Goal: Task Accomplishment & Management: Manage account settings

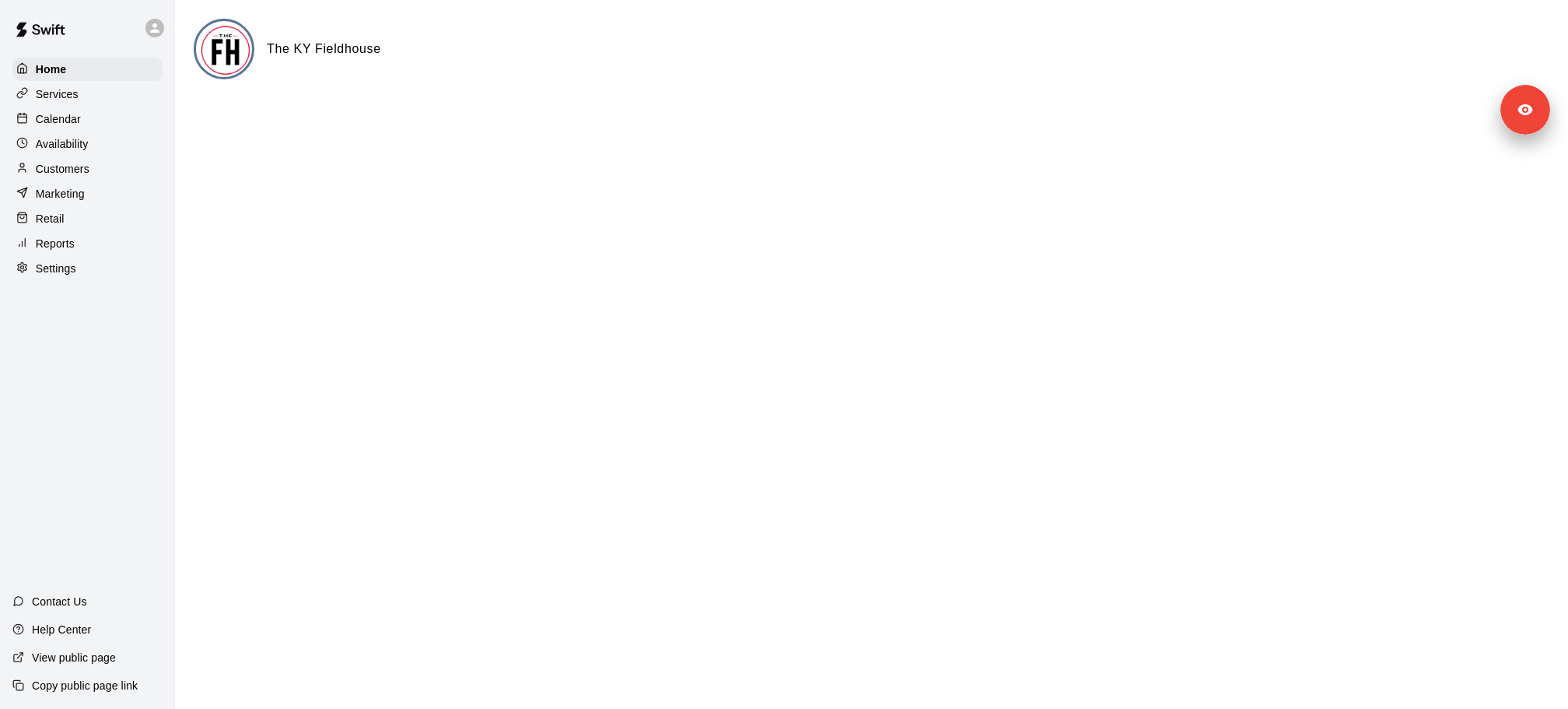
click at [85, 182] on div "Marketing" at bounding box center [87, 193] width 150 height 23
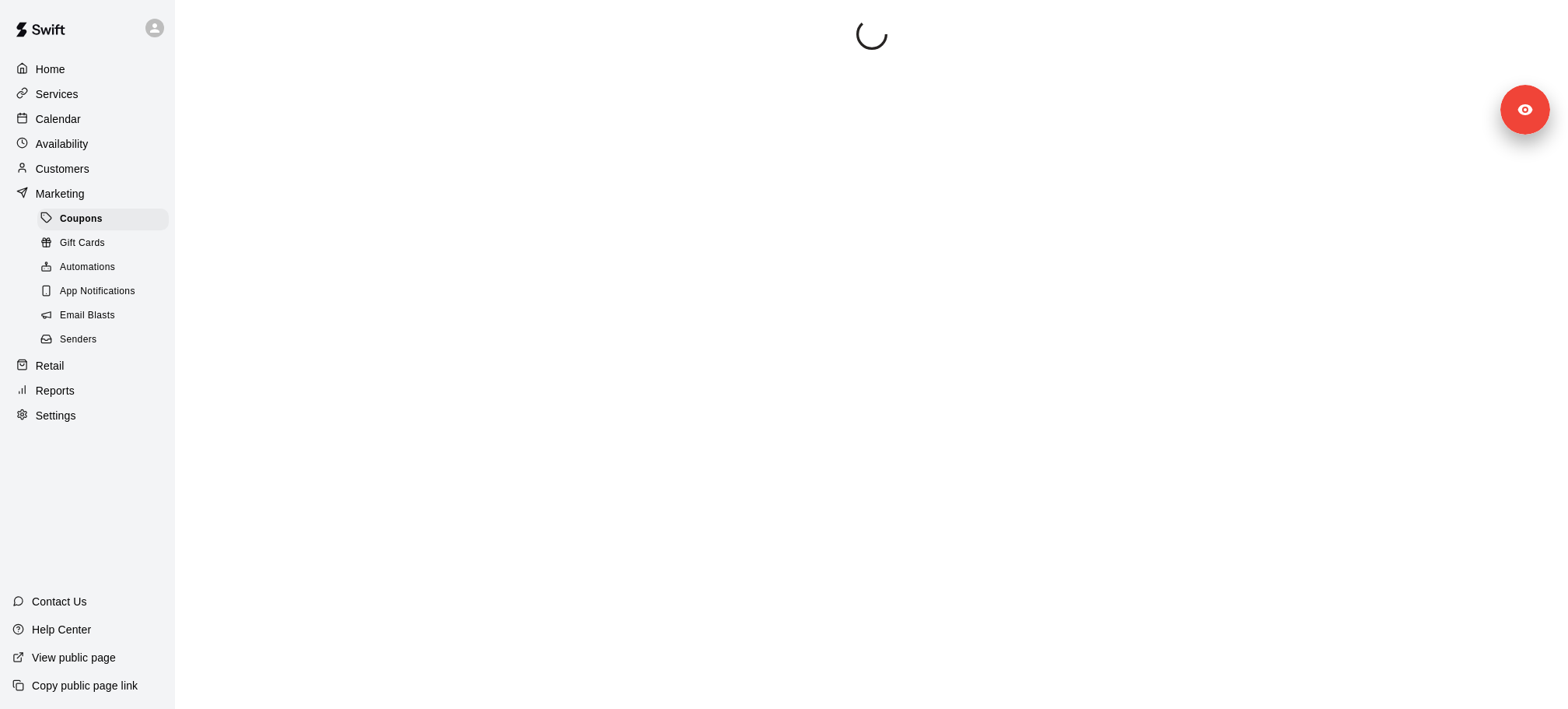
click at [85, 167] on p "Customers" at bounding box center [62, 168] width 53 height 16
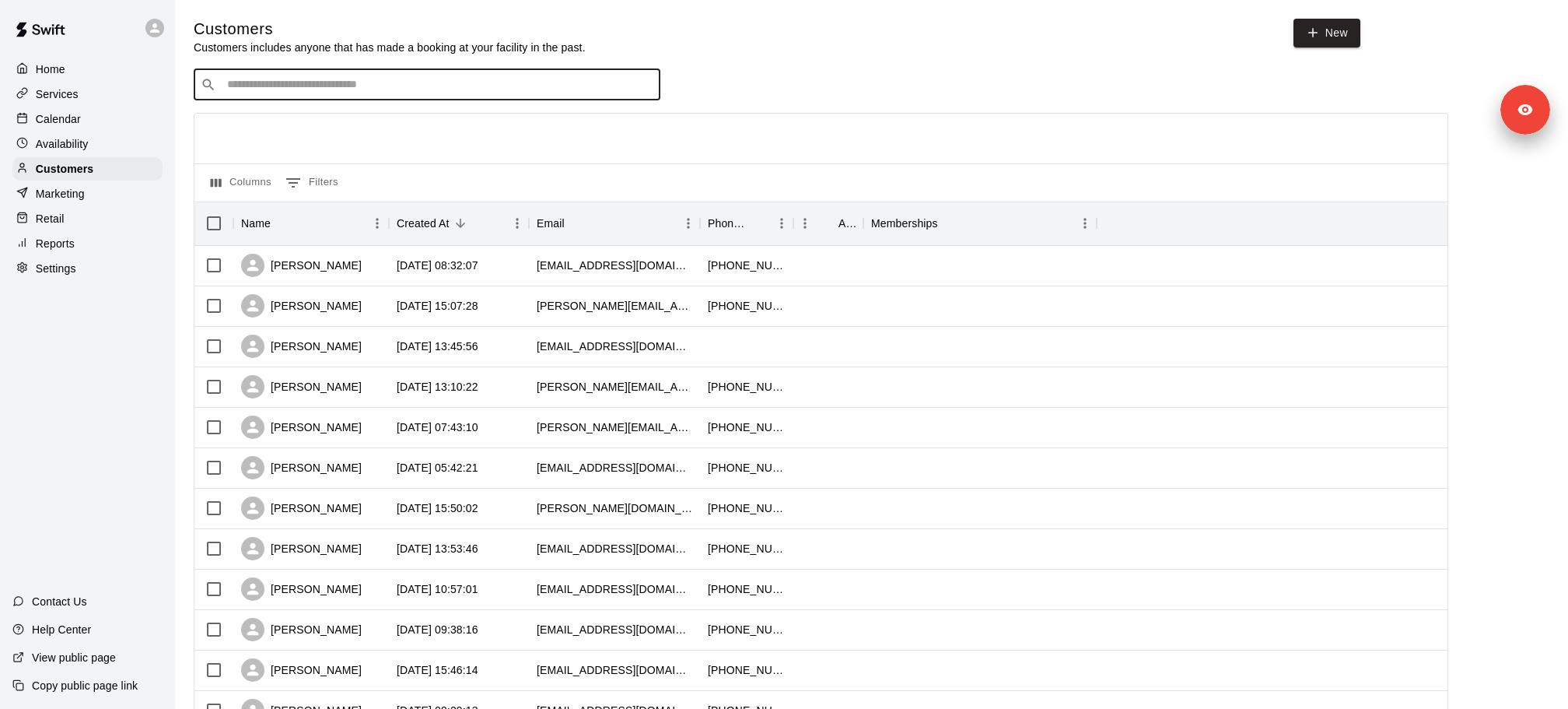
click at [352, 93] on input "Search customers by name or email" at bounding box center [437, 85] width 431 height 16
paste input "*******"
type input "*******"
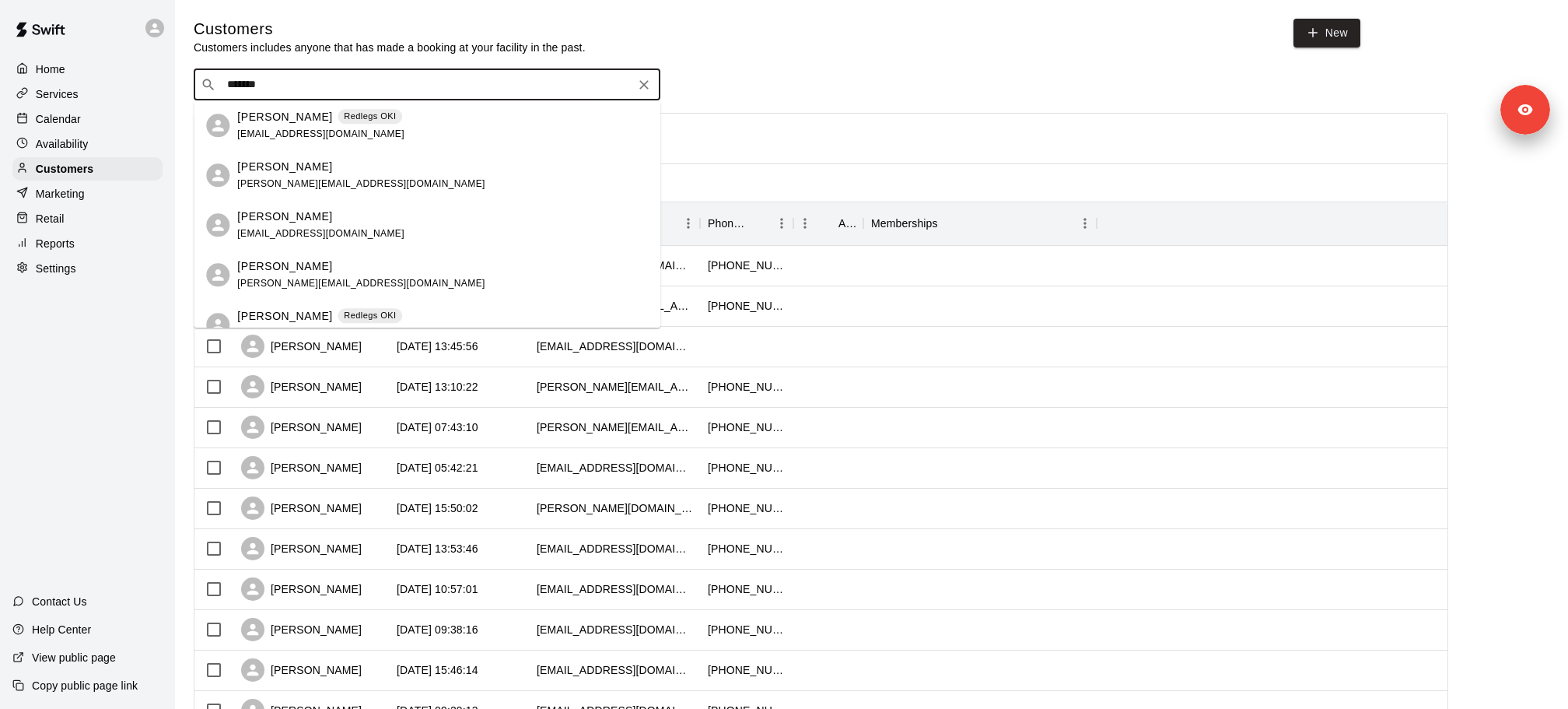
click at [312, 268] on p "[PERSON_NAME]" at bounding box center [284, 267] width 95 height 17
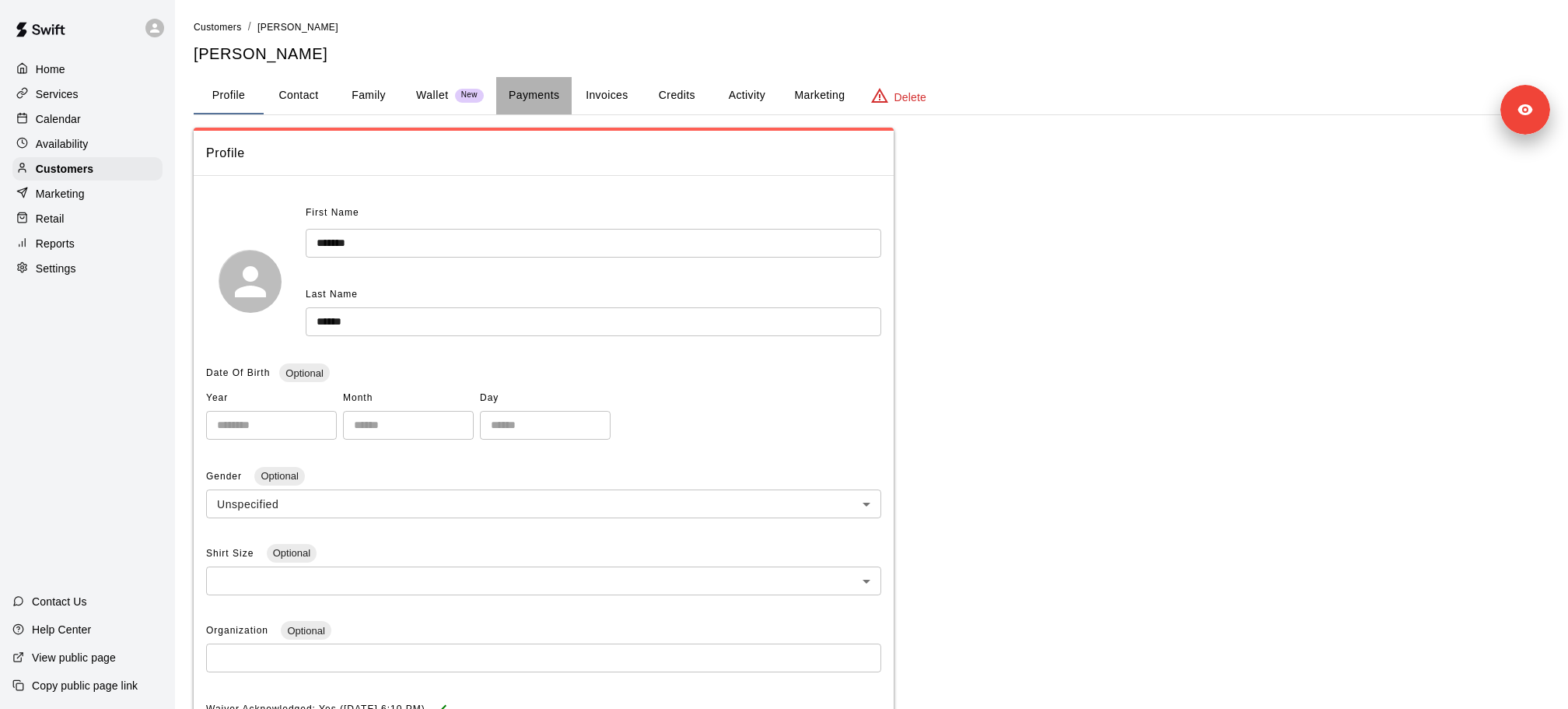
click at [513, 99] on button "Payments" at bounding box center [534, 96] width 75 height 38
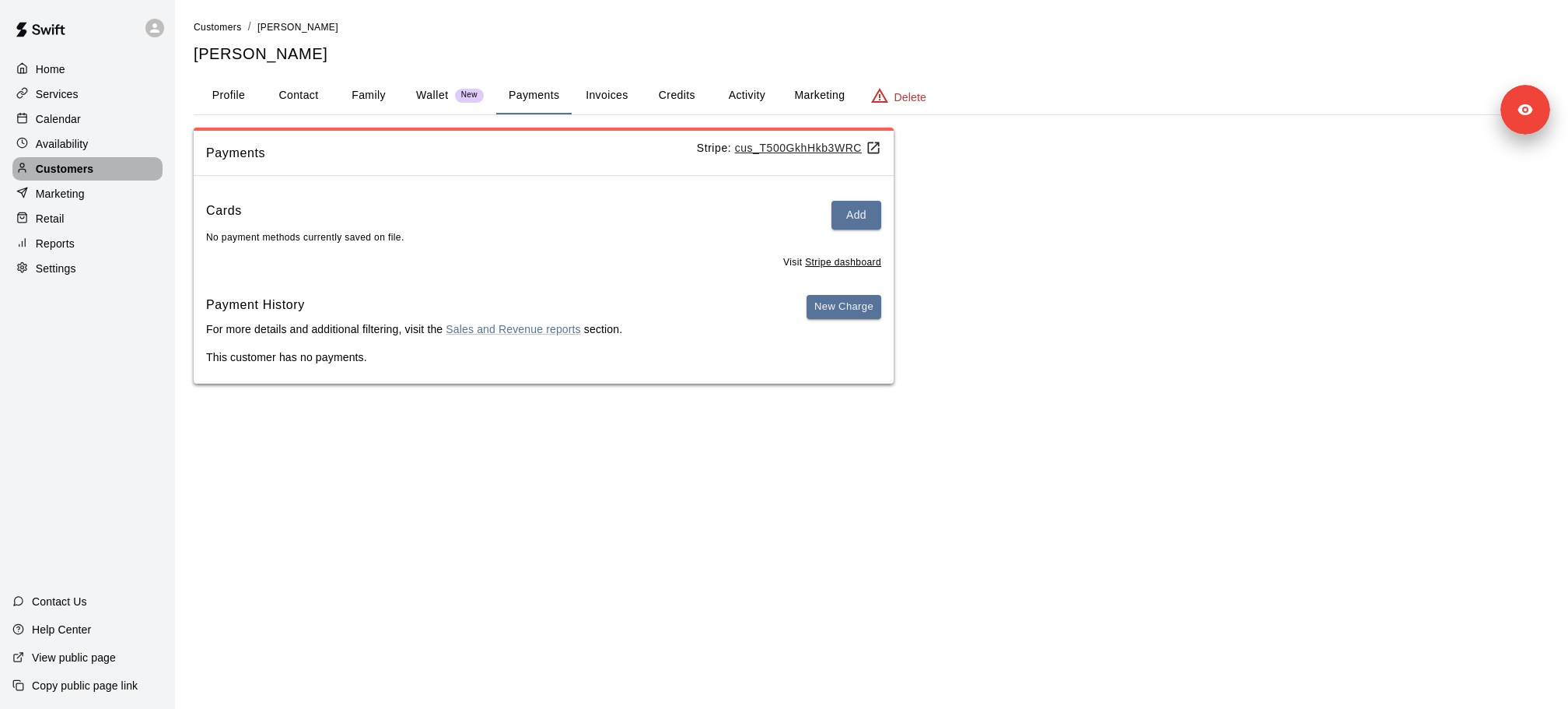
click at [109, 171] on div "Customers" at bounding box center [87, 168] width 150 height 23
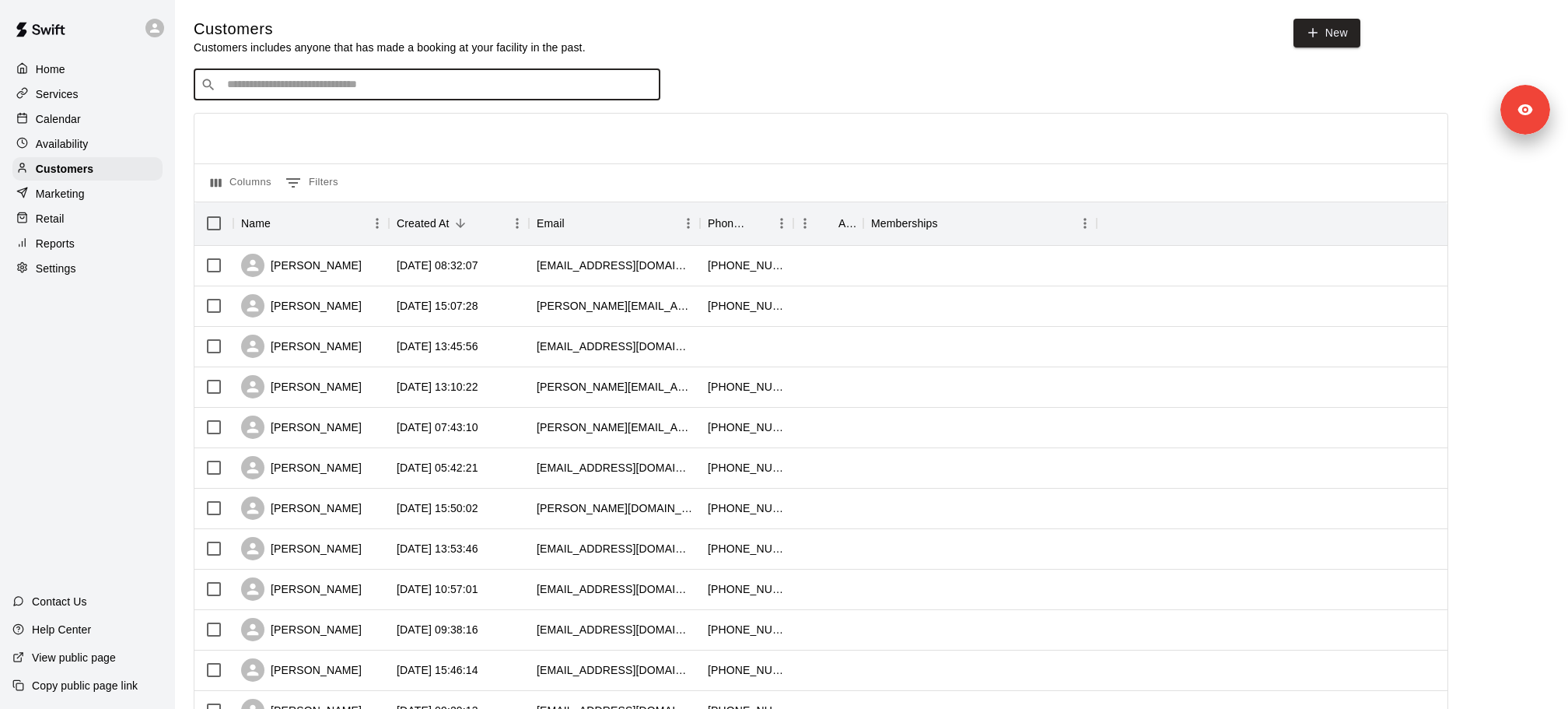
click at [288, 90] on input "Search customers by name or email" at bounding box center [437, 85] width 431 height 16
paste input "*******"
type input "*******"
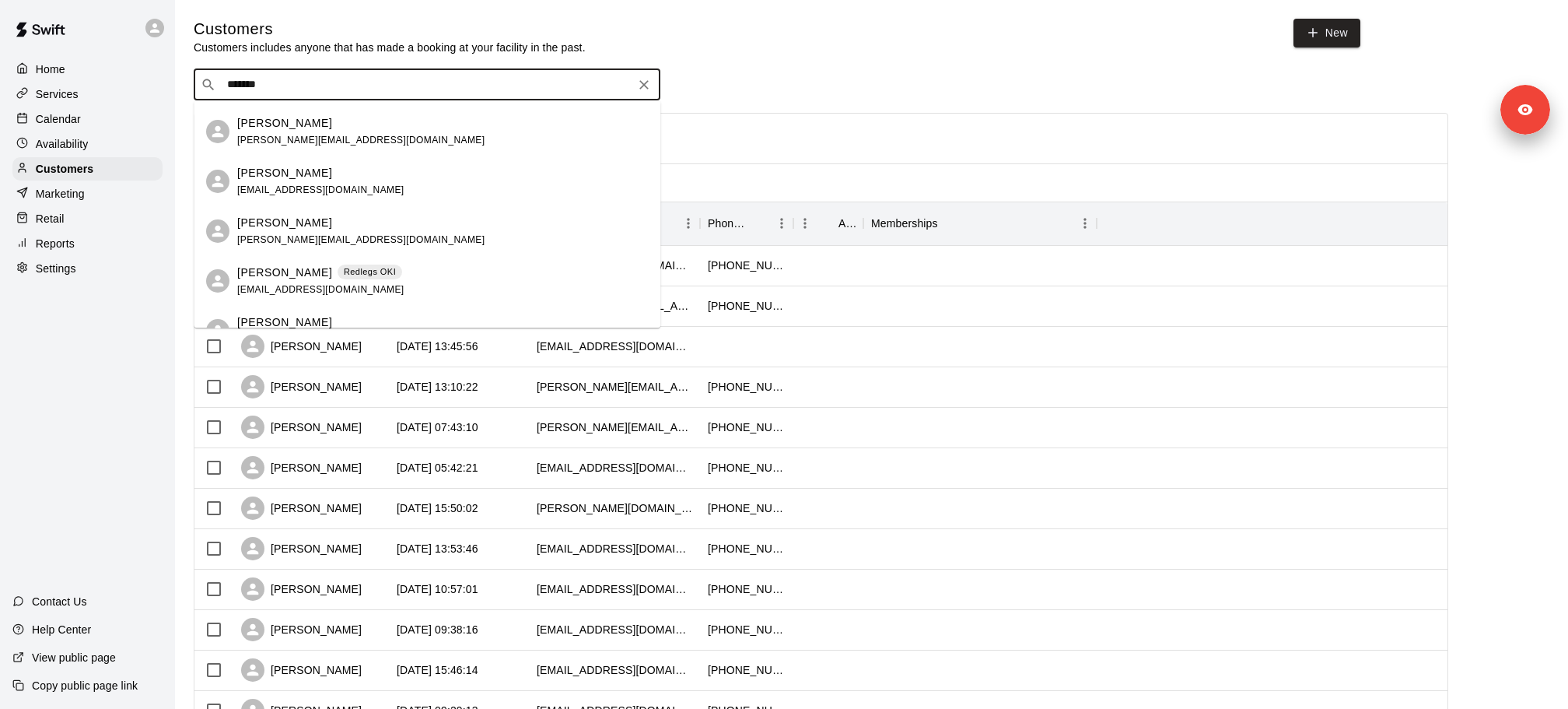
scroll to position [59, 0]
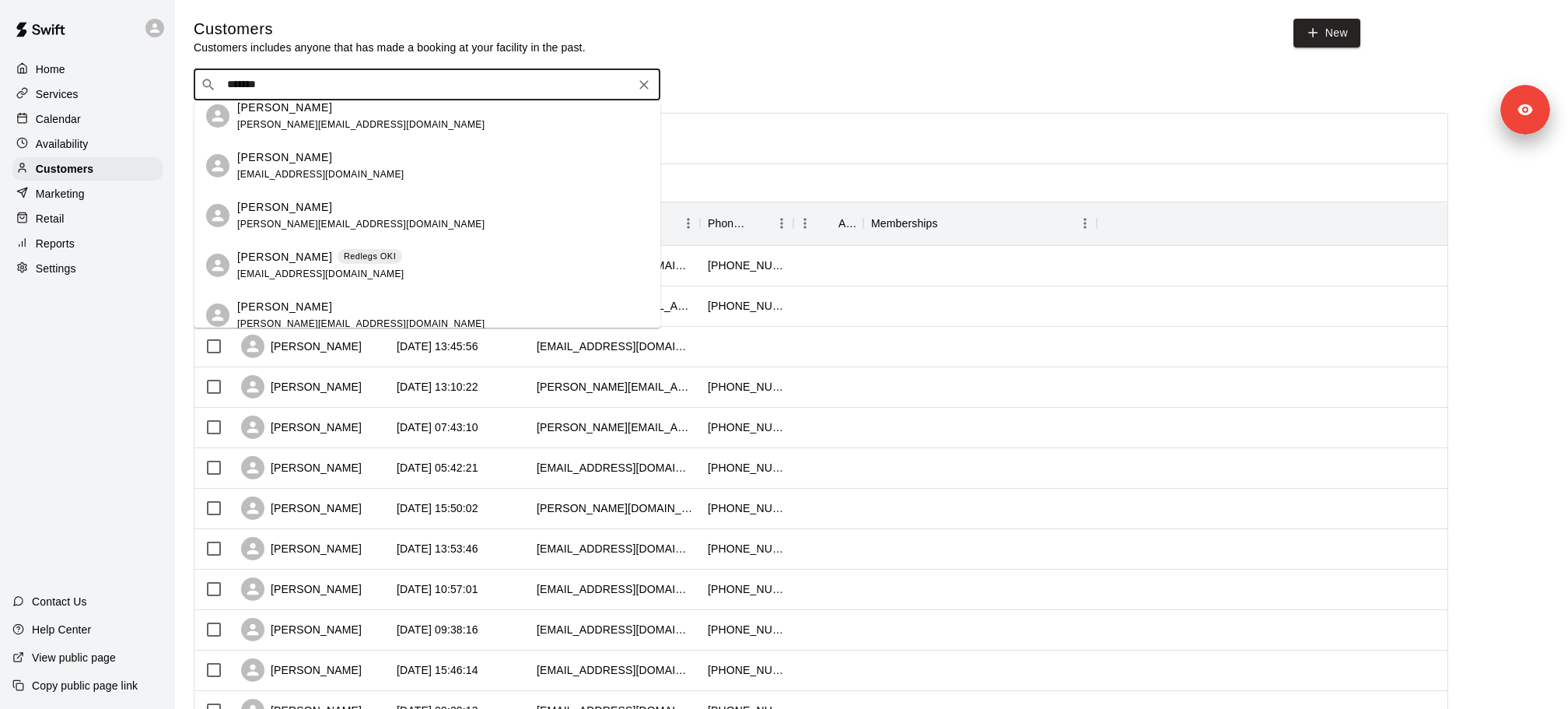
click at [312, 272] on span "[EMAIL_ADDRESS][DOMAIN_NAME]" at bounding box center [321, 274] width 167 height 11
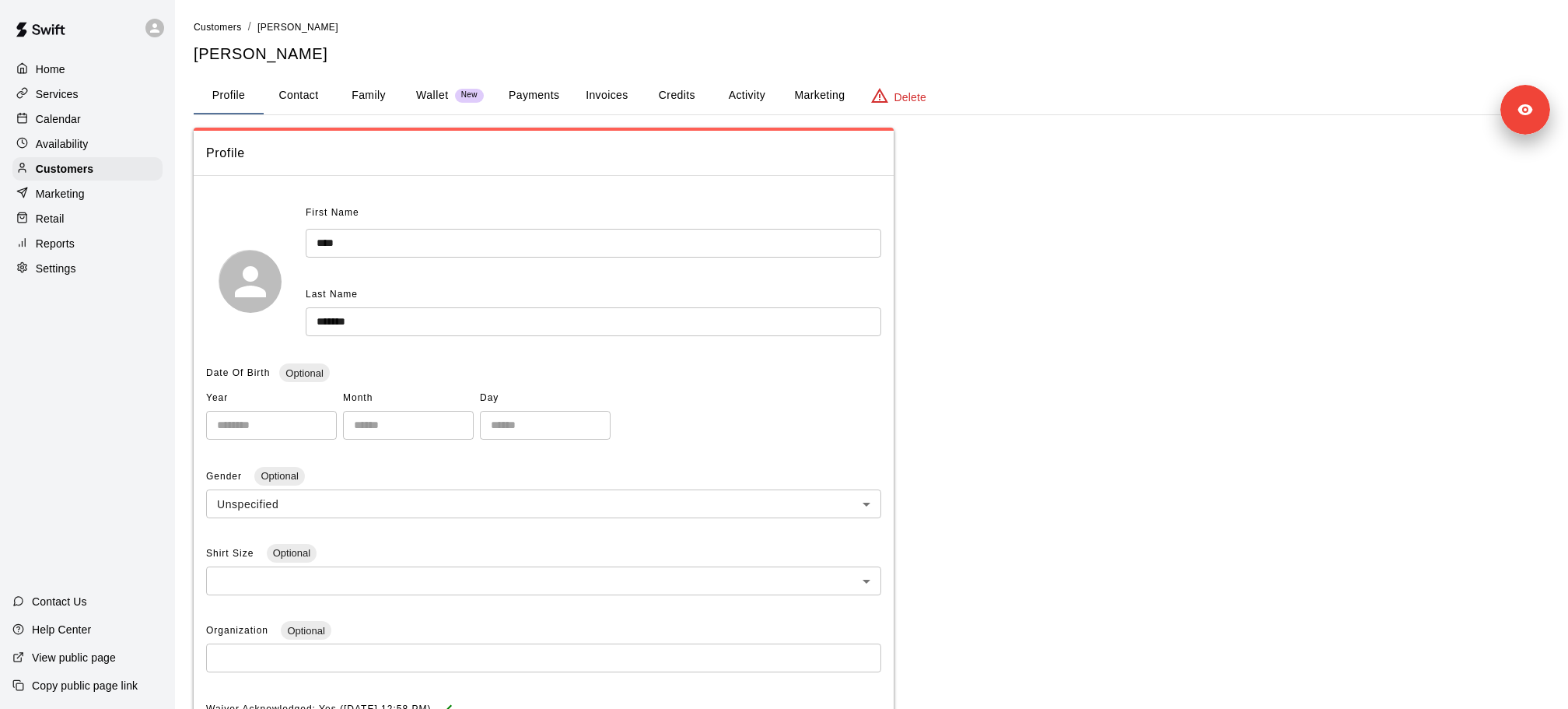
click at [527, 78] on button "Payments" at bounding box center [534, 96] width 75 height 38
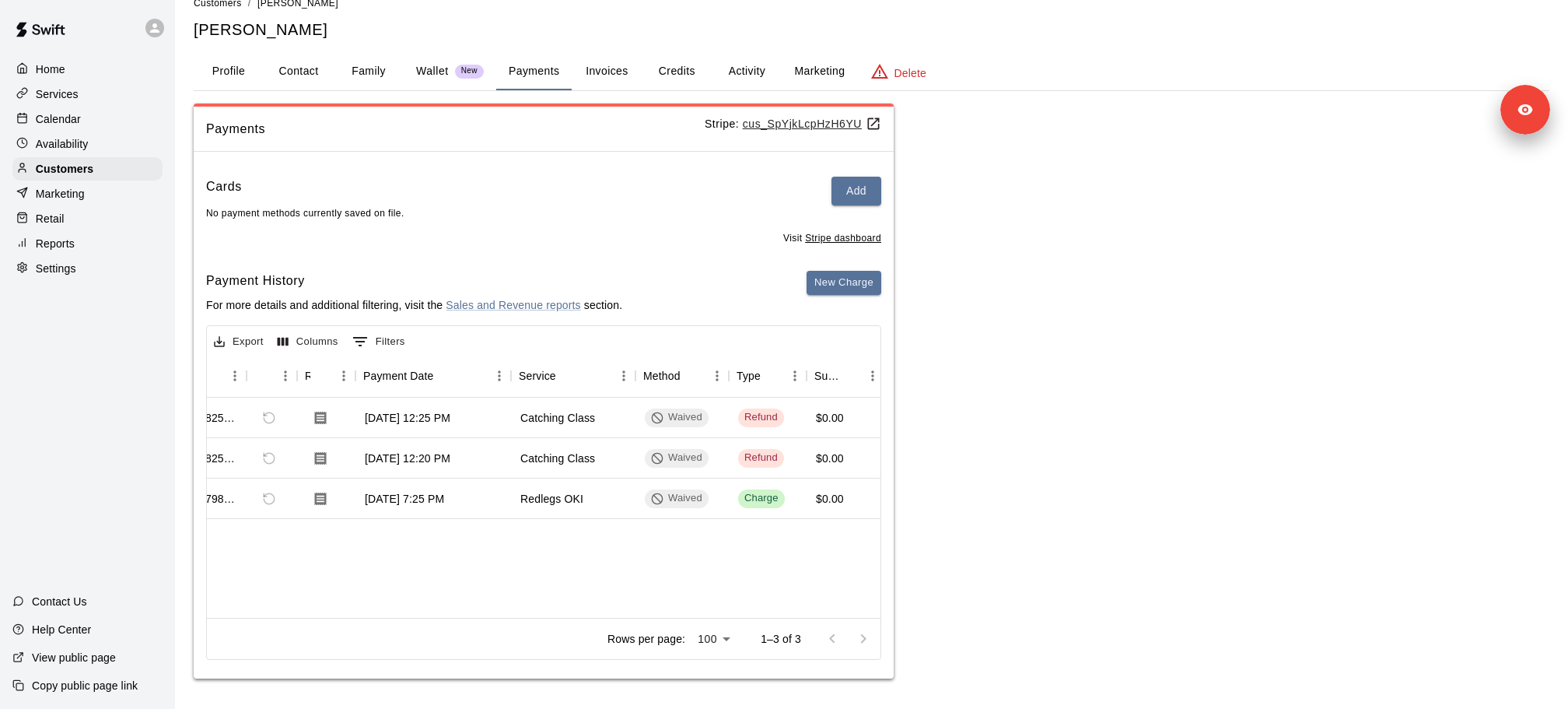
scroll to position [0, 50]
click at [73, 122] on p "Calendar" at bounding box center [58, 119] width 45 height 16
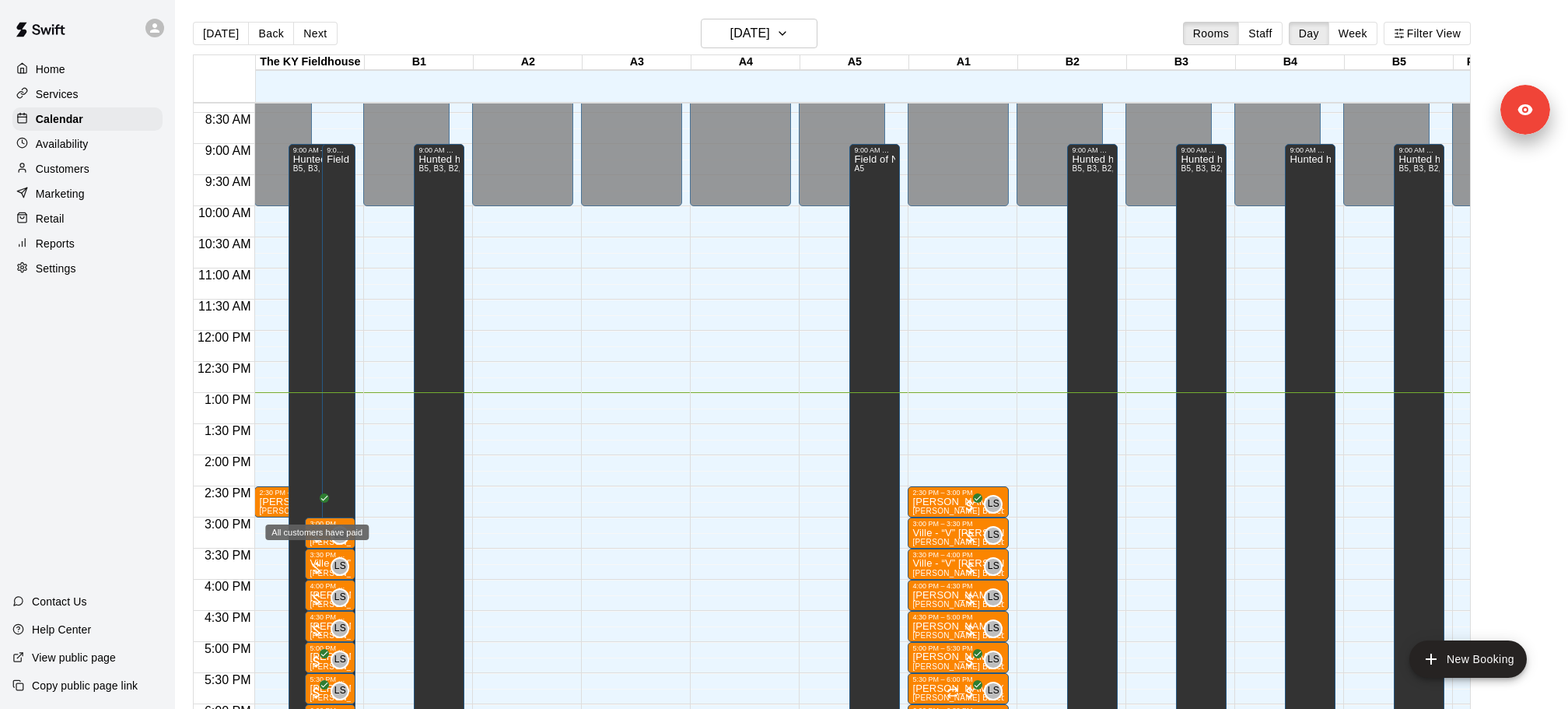
click at [324, 497] on icon "All customers have paid" at bounding box center [324, 497] width 9 height 9
click at [539, 482] on div at bounding box center [784, 354] width 1568 height 709
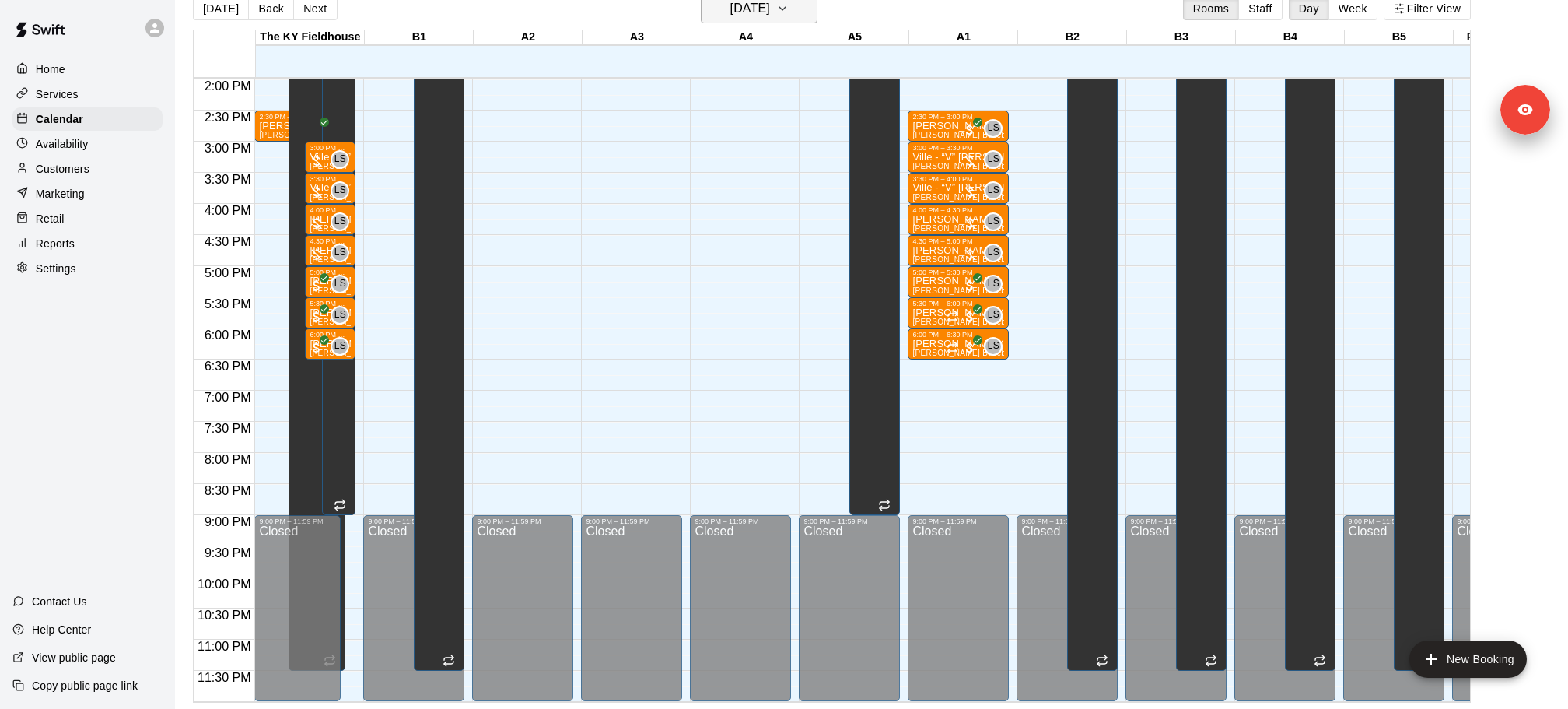
click at [770, 15] on h6 "[DATE]" at bounding box center [750, 8] width 40 height 22
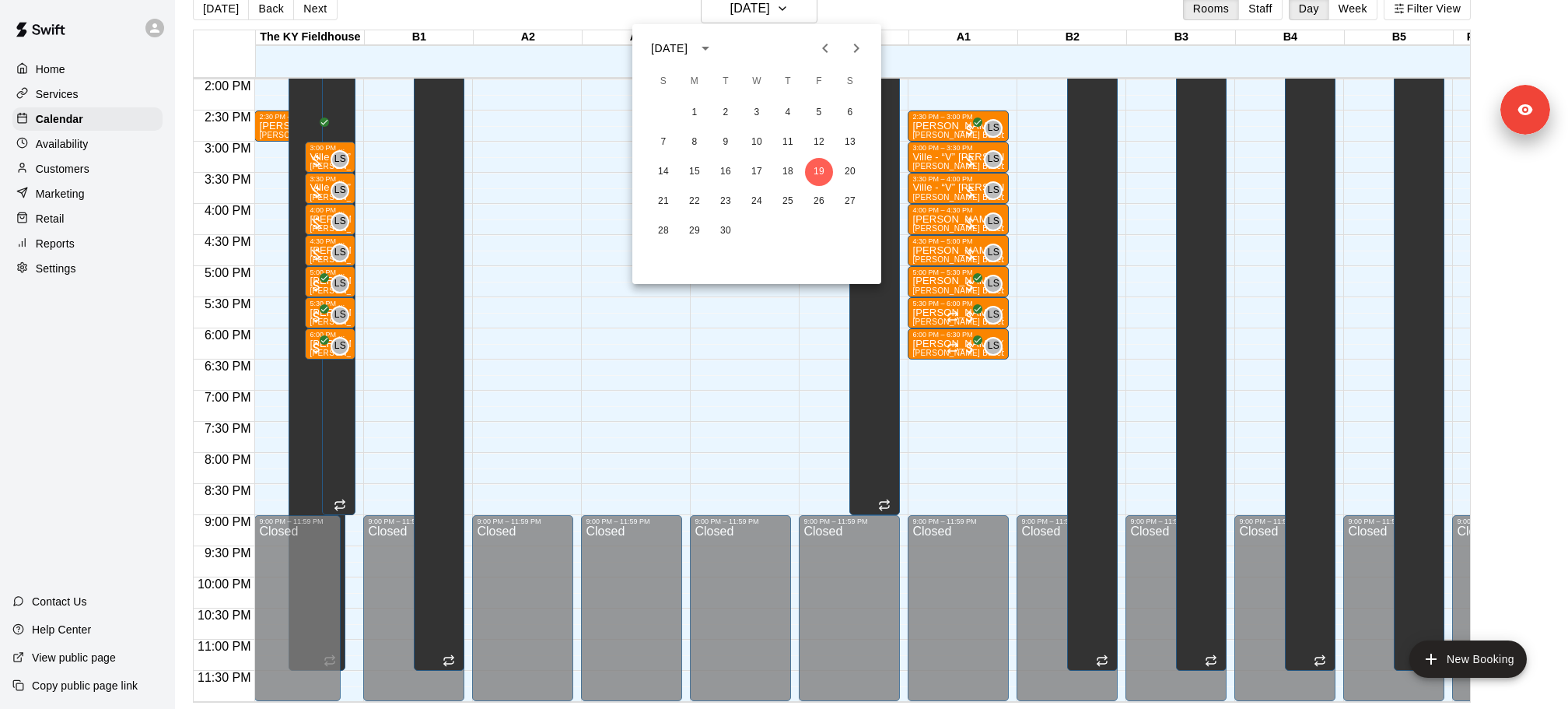
click at [127, 229] on div at bounding box center [784, 354] width 1568 height 709
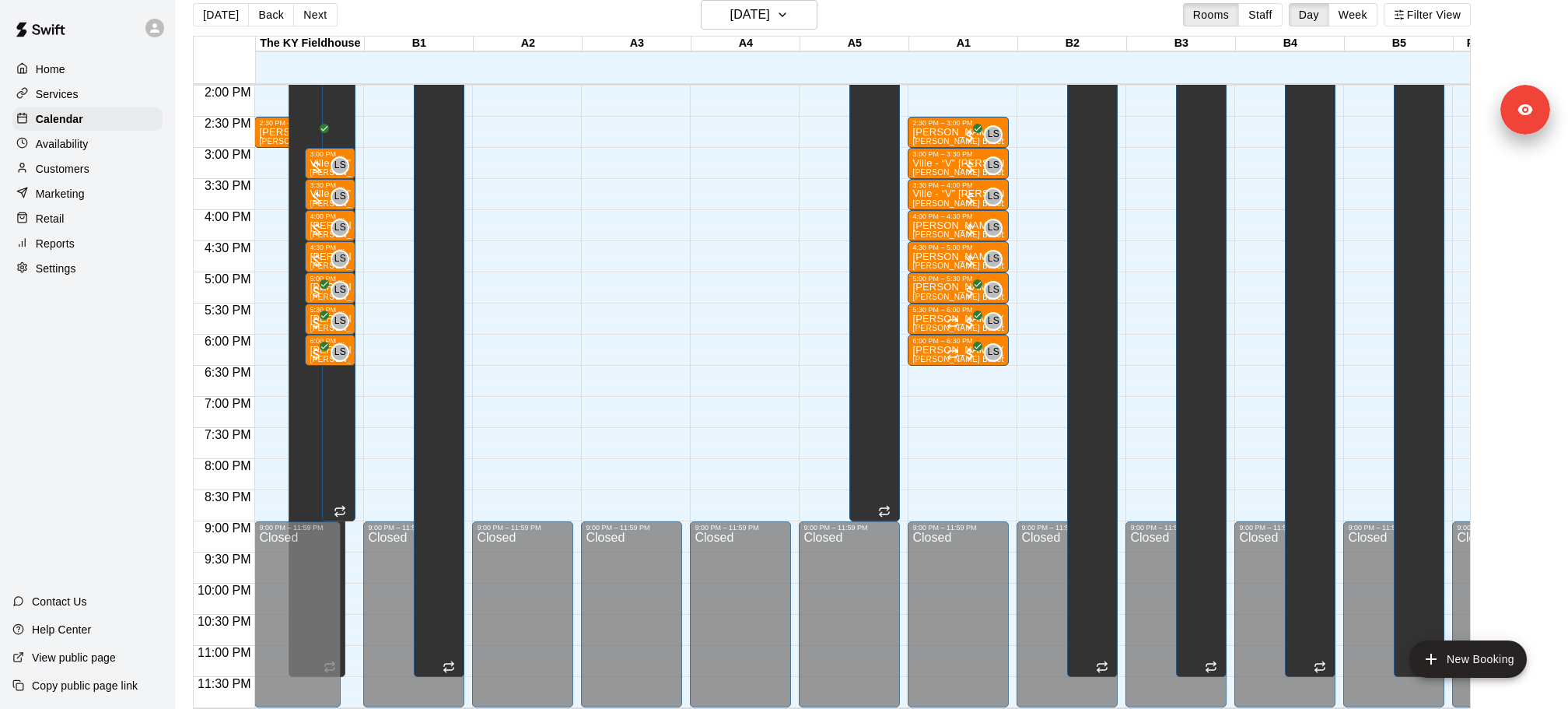
click at [99, 195] on div "Marketing" at bounding box center [87, 193] width 150 height 23
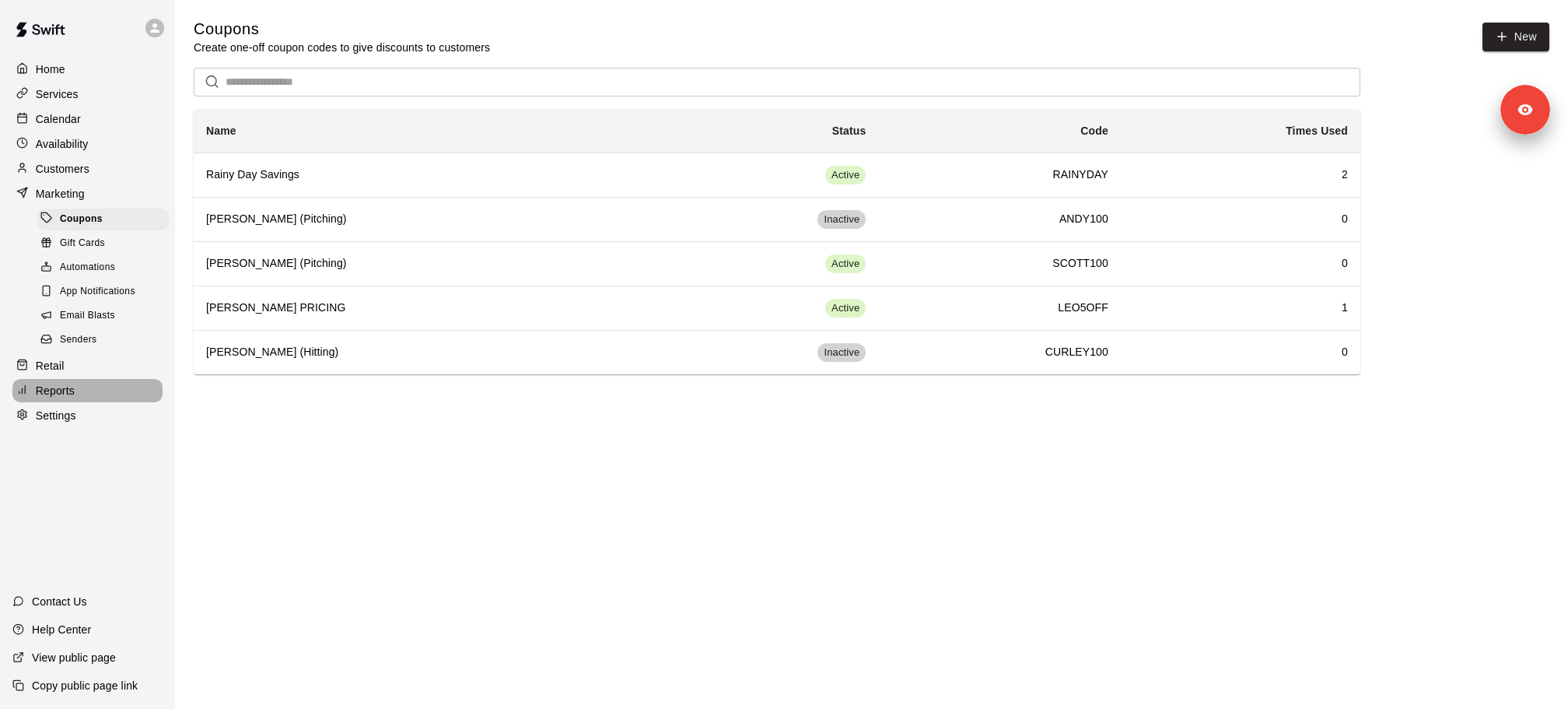
click at [87, 398] on div "Reports" at bounding box center [87, 390] width 150 height 23
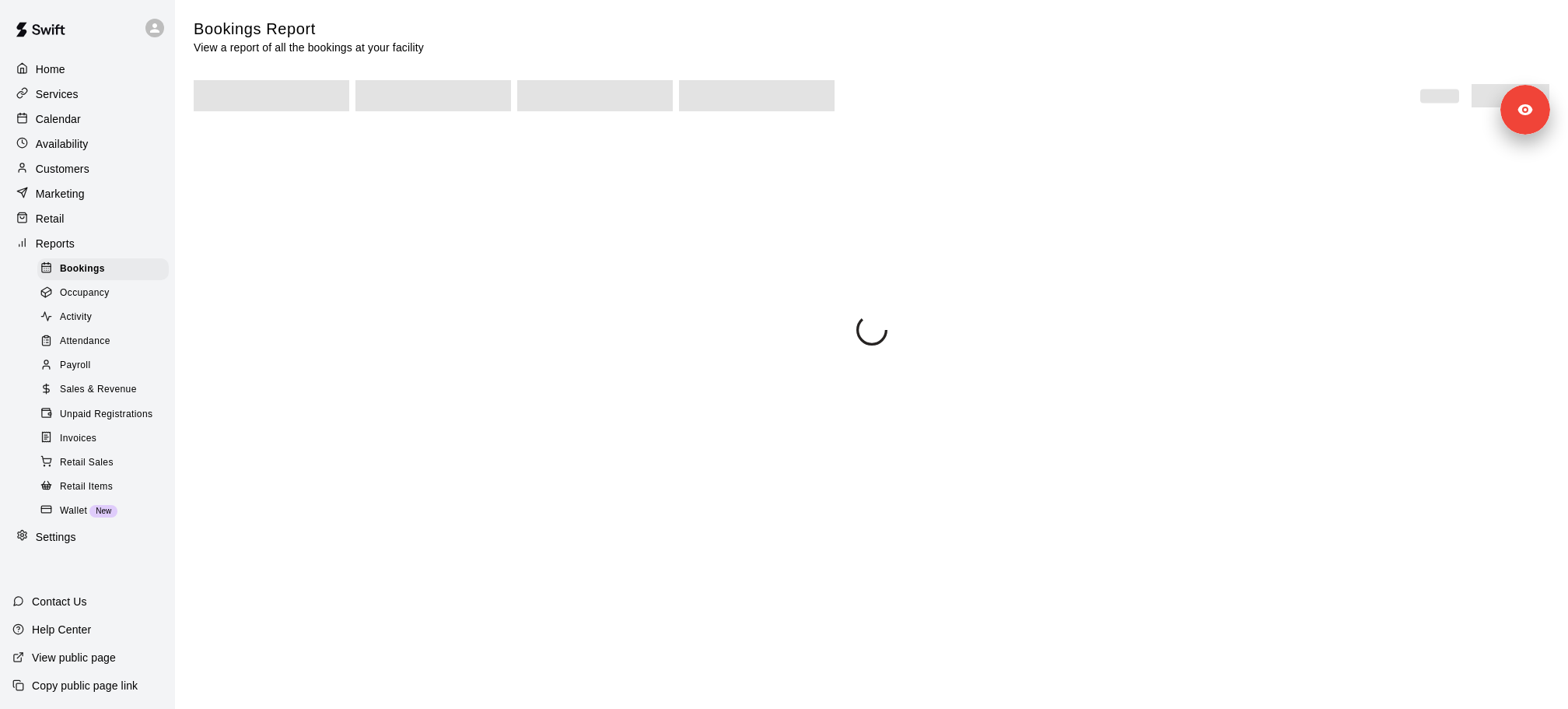
click at [300, 98] on span at bounding box center [271, 96] width 155 height 31
click at [96, 270] on span "Bookings" at bounding box center [82, 269] width 45 height 16
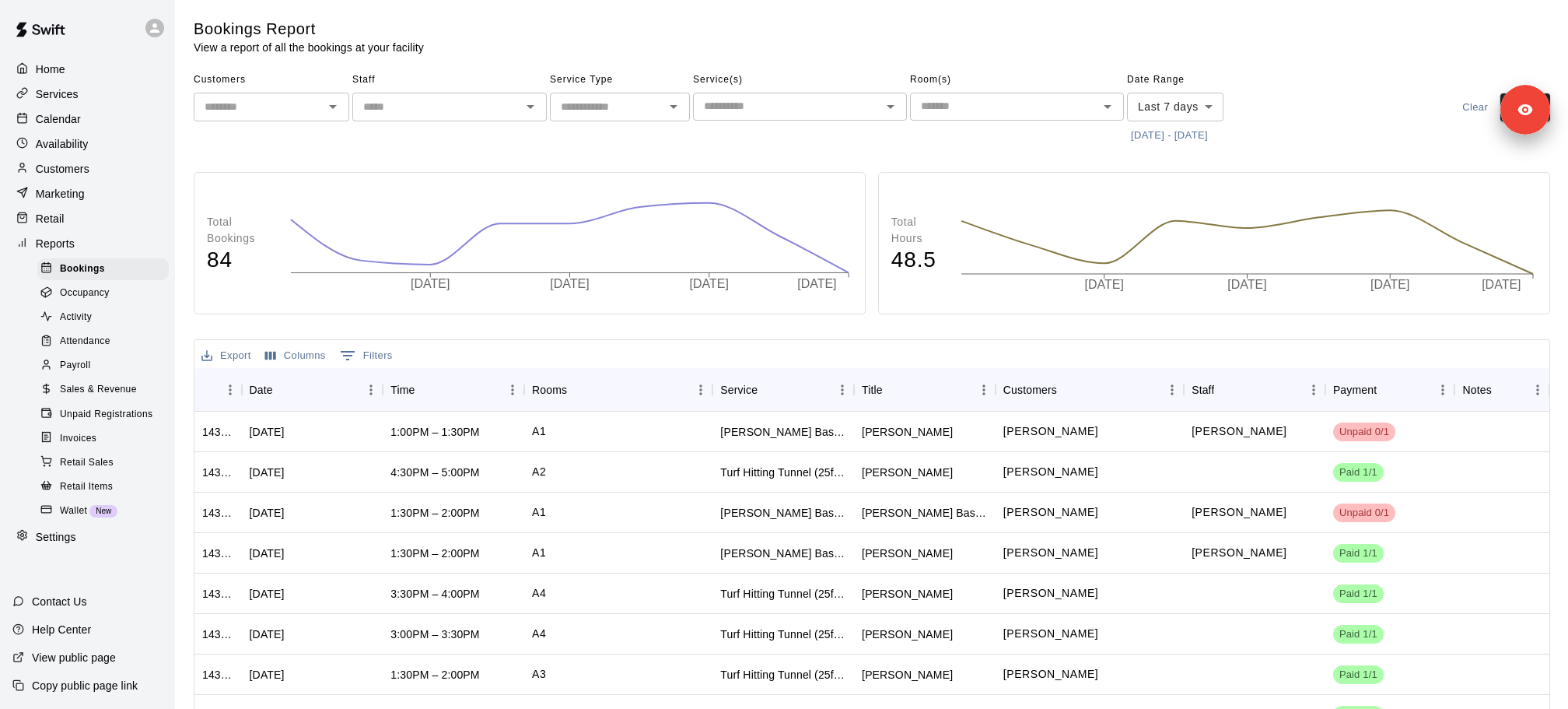
click at [315, 96] on div "​" at bounding box center [271, 107] width 155 height 29
click at [302, 163] on li "[PERSON_NAME]" at bounding box center [271, 166] width 155 height 26
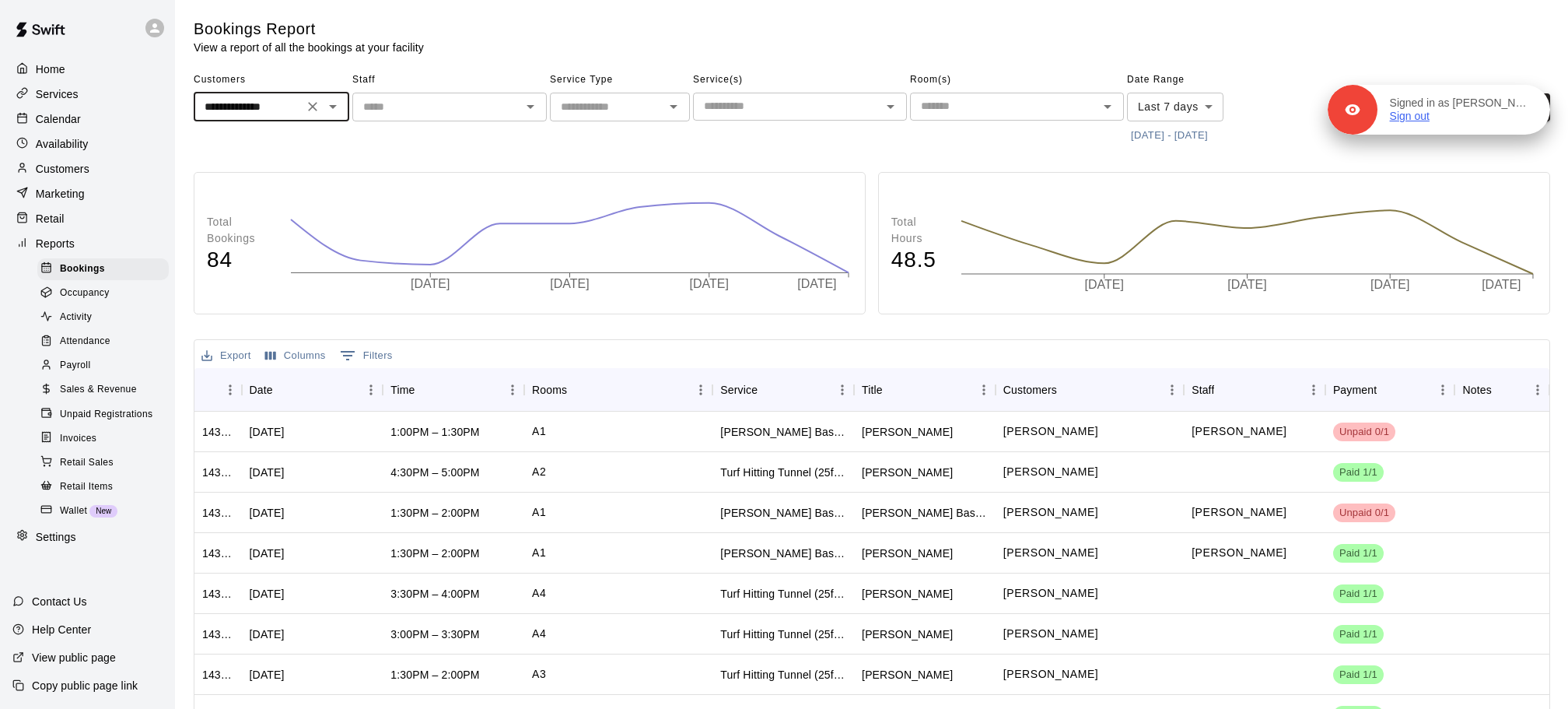
type input "**********"
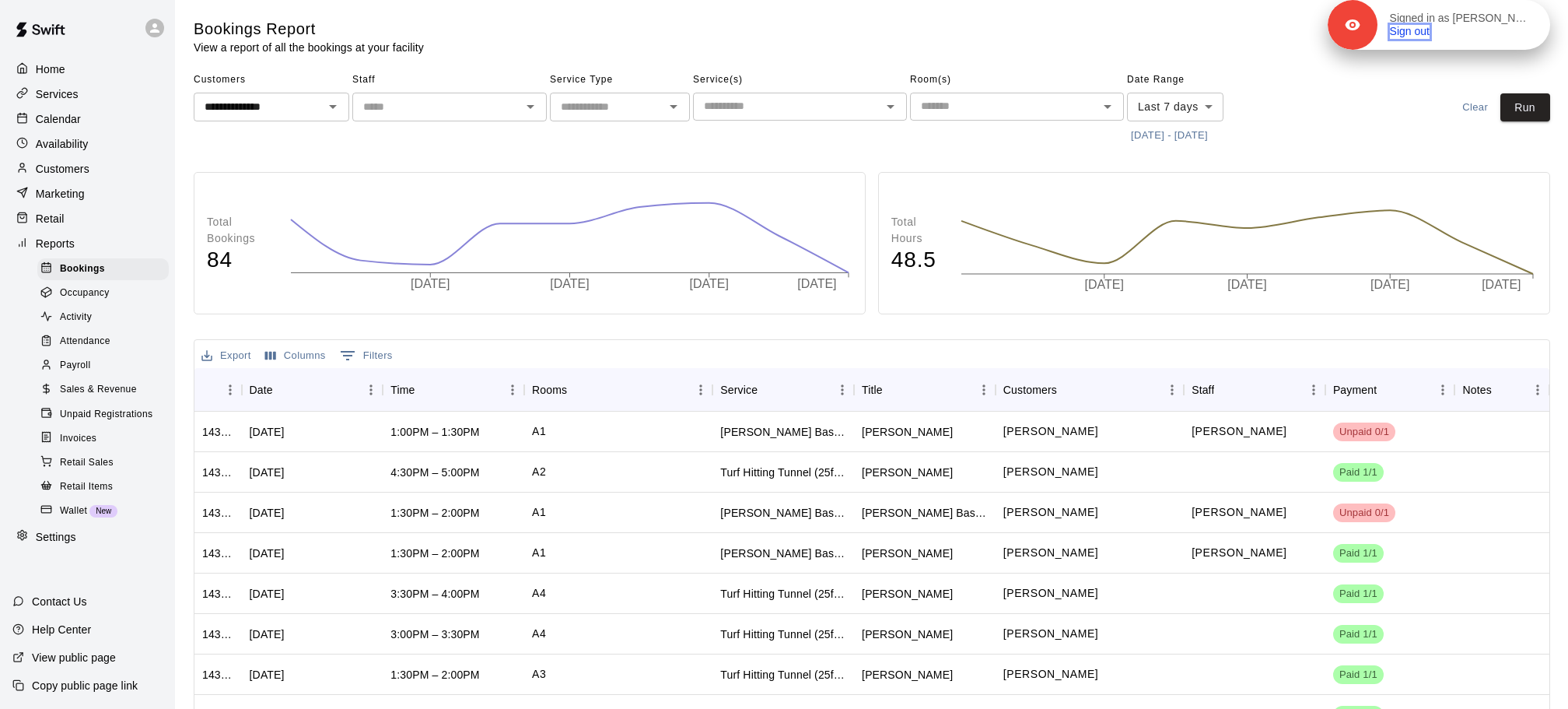
drag, startPoint x: 1517, startPoint y: 118, endPoint x: 1517, endPoint y: 5, distance: 113.0
click at [1517, 5] on div "Signed in as [PERSON_NAME] Sign out" at bounding box center [1438, 25] width 222 height 50
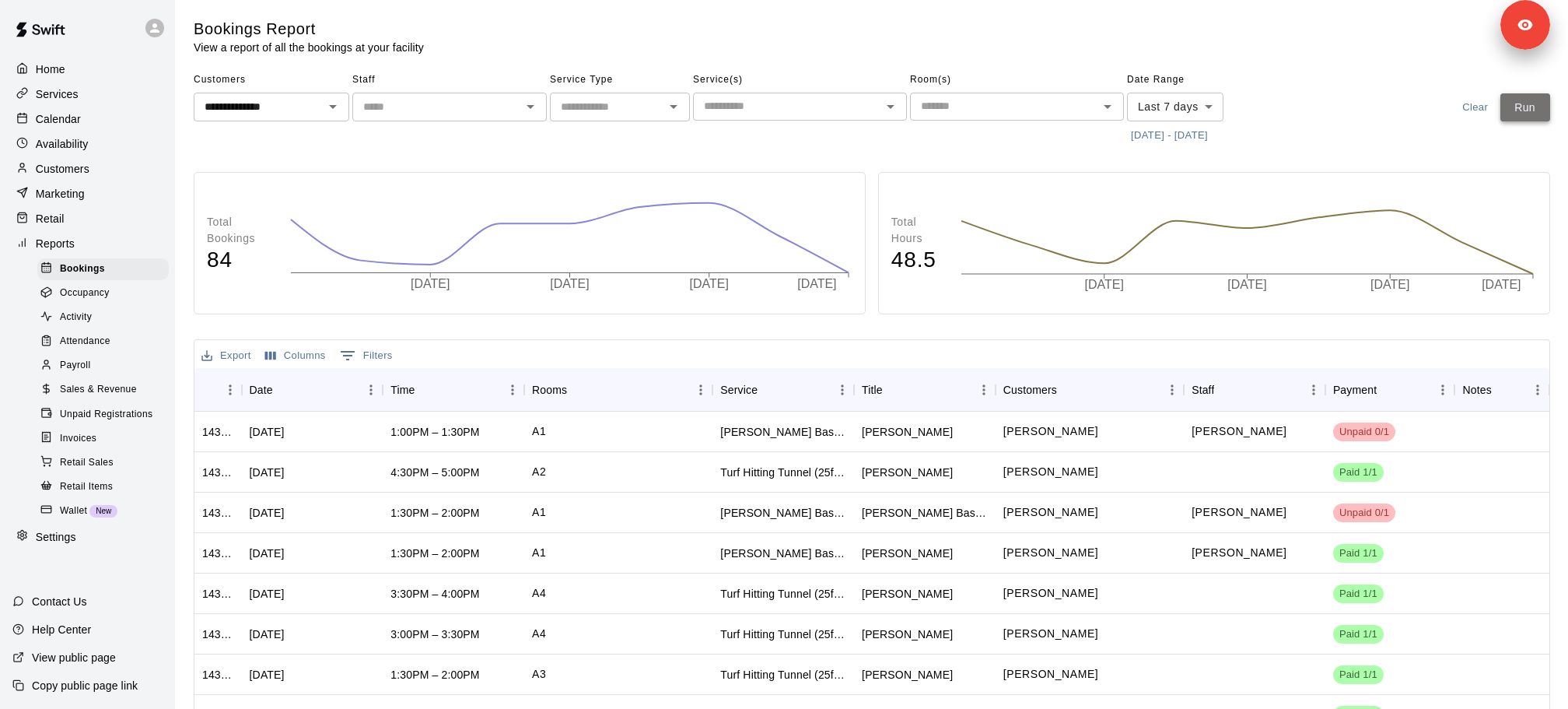
click at [1547, 99] on button "Run" at bounding box center [1525, 108] width 50 height 29
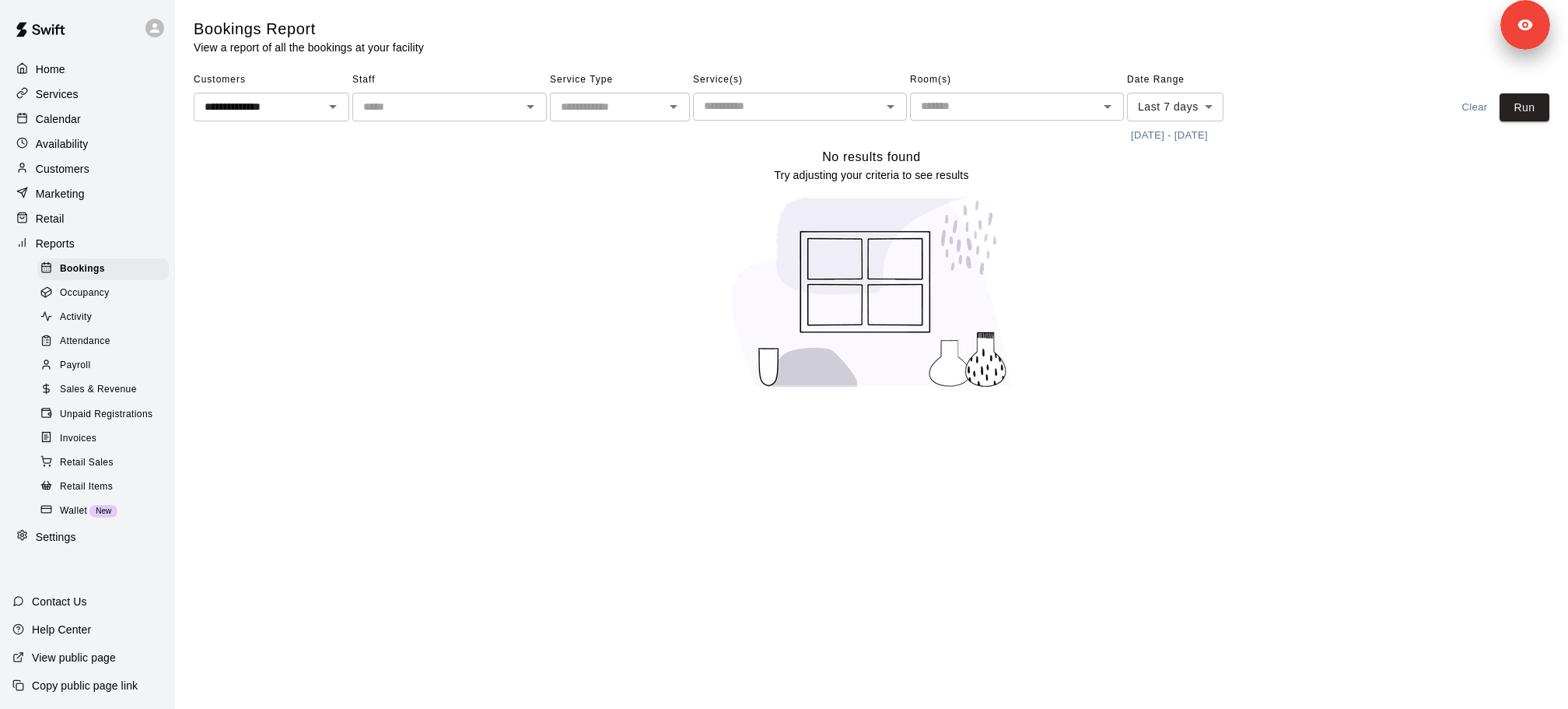
click at [1194, 134] on button "[DATE] - [DATE]" at bounding box center [1169, 136] width 85 height 24
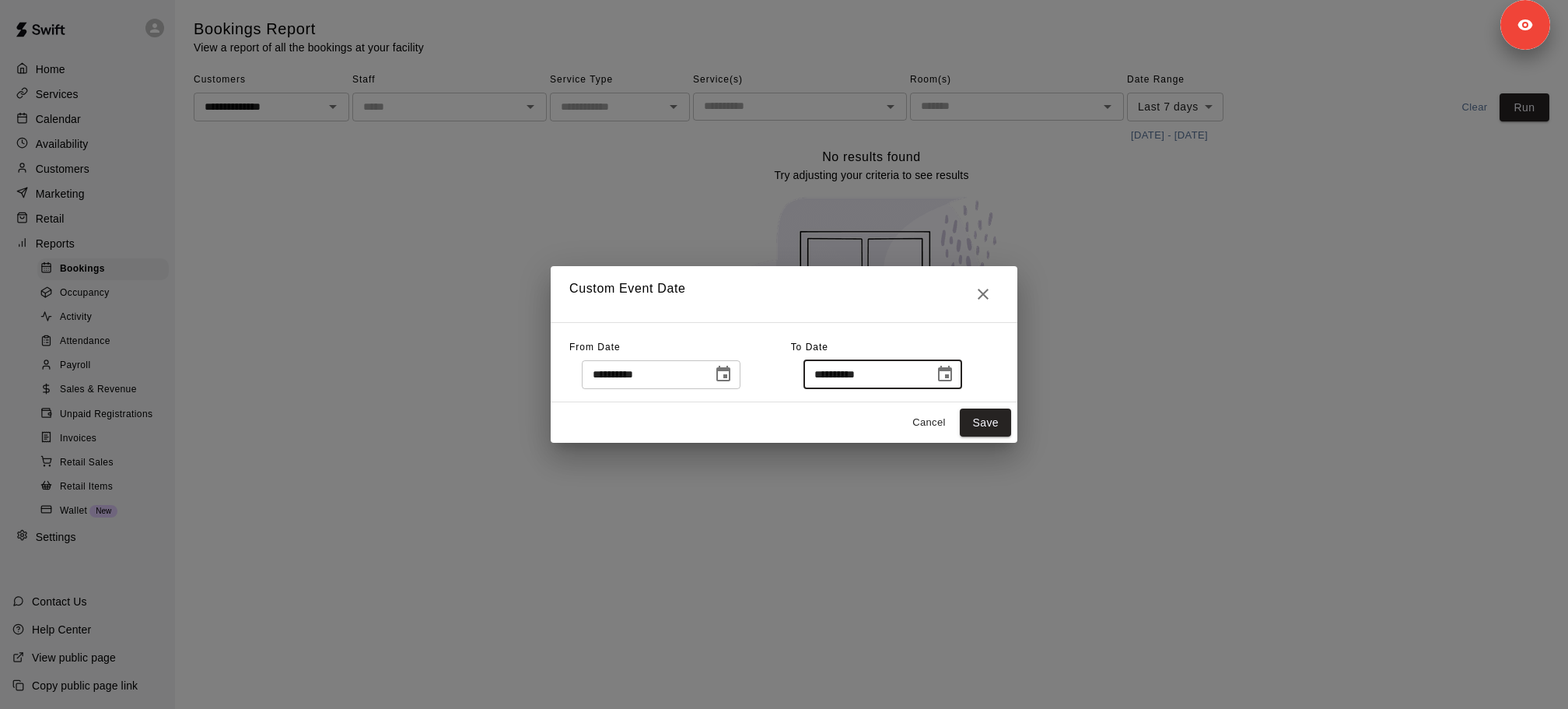
click at [861, 383] on input "**********" at bounding box center [863, 374] width 119 height 29
click at [869, 380] on input "**********" at bounding box center [863, 374] width 119 height 29
click at [869, 380] on input "**********" at bounding box center [863, 374] width 119 height 29
type input "**********"
click at [981, 425] on button "Save" at bounding box center [985, 422] width 51 height 29
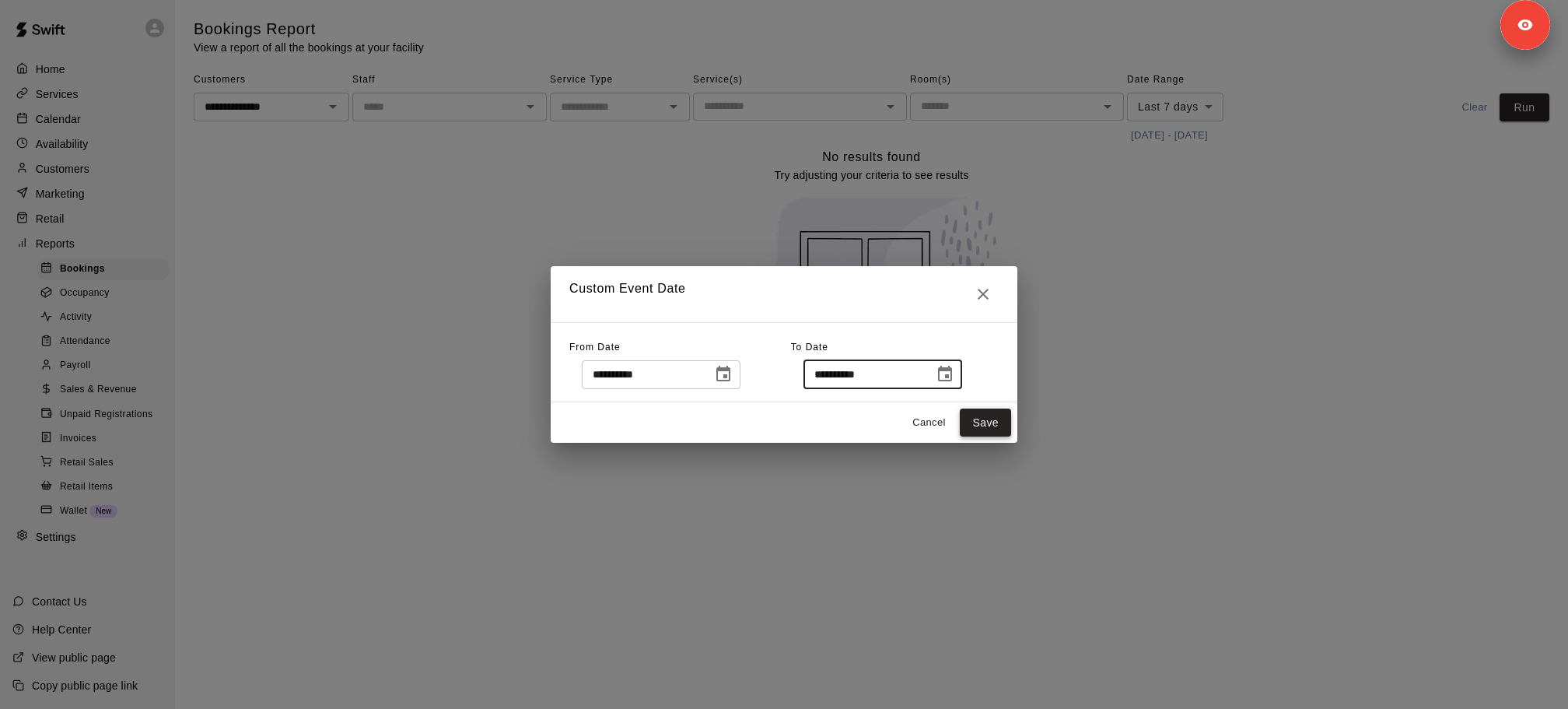
type input "******"
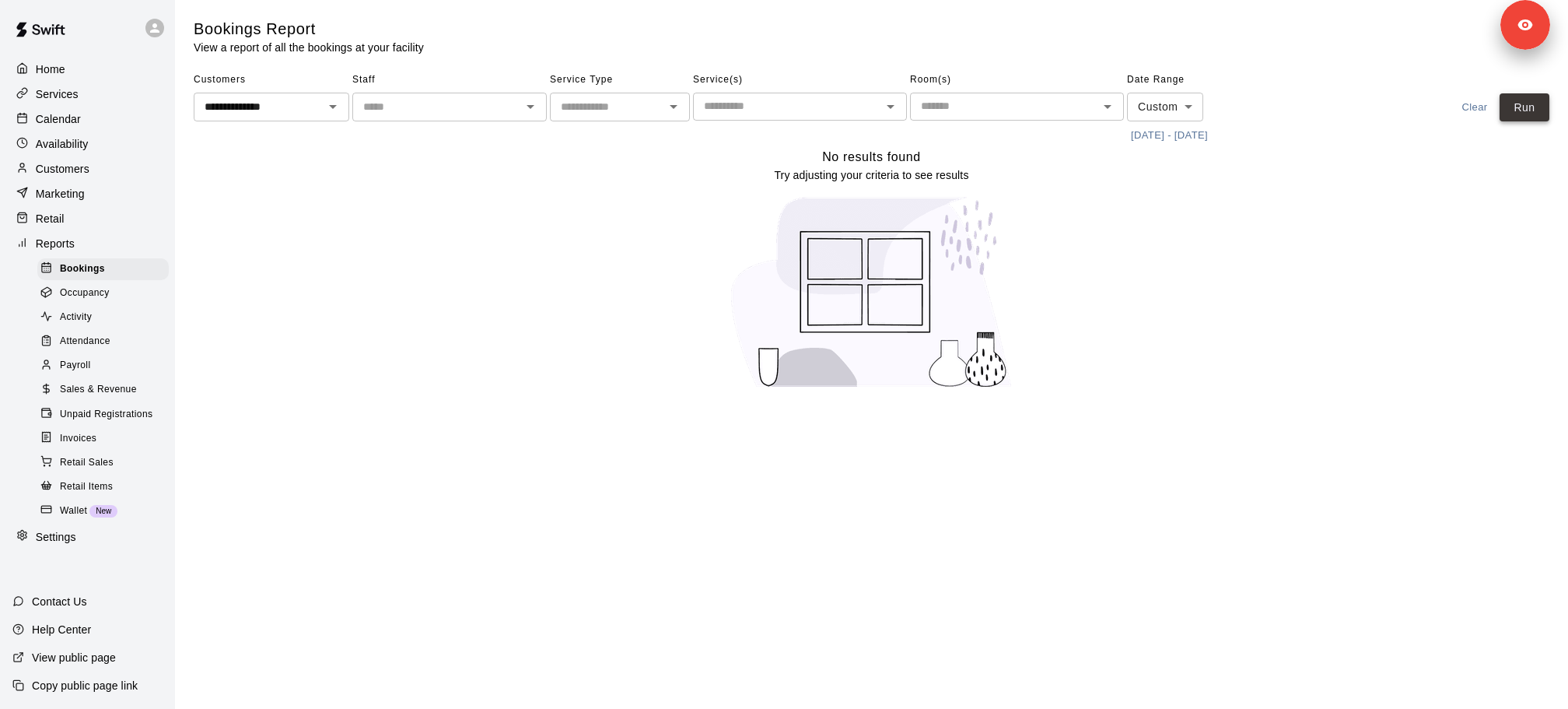
click at [1538, 100] on button "Run" at bounding box center [1524, 108] width 50 height 29
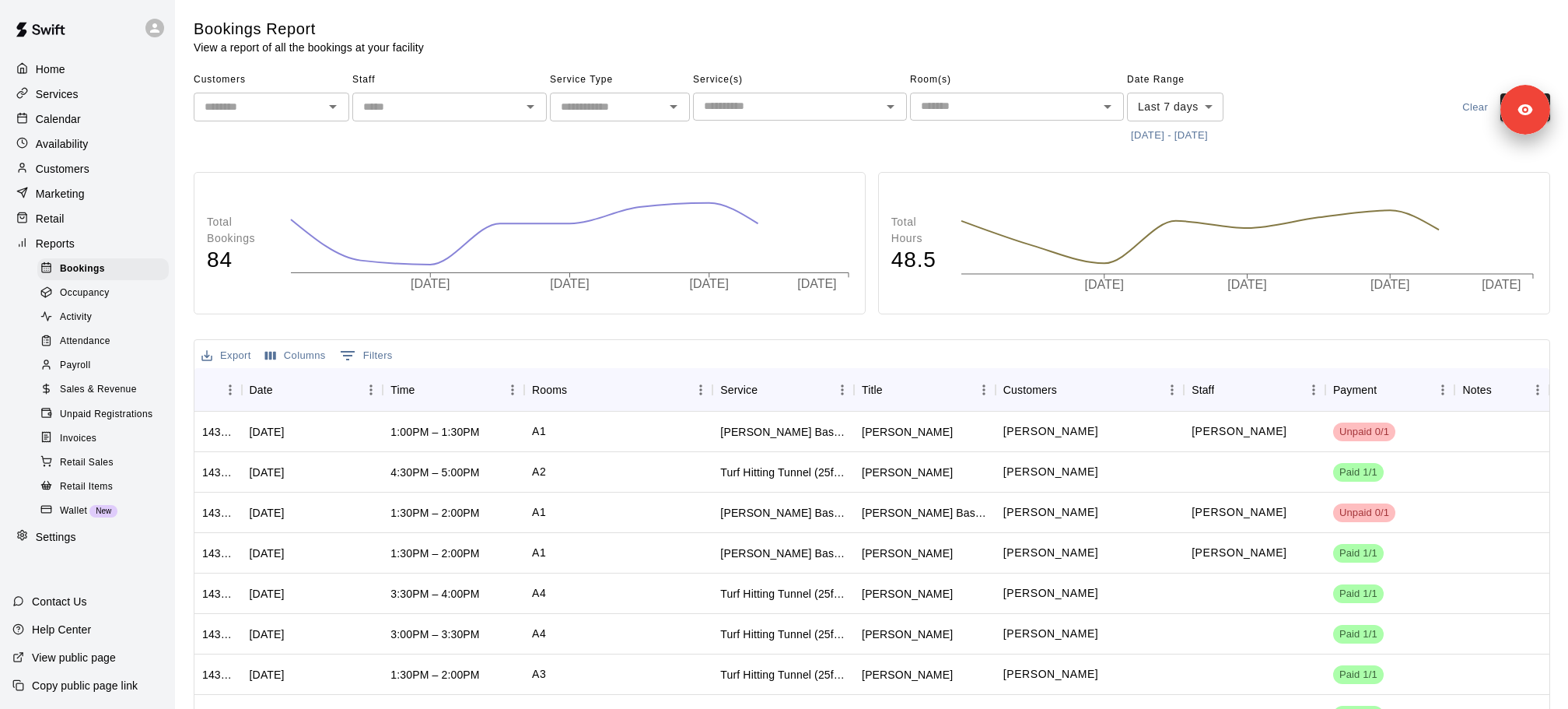
click at [77, 114] on p "Calendar" at bounding box center [58, 119] width 45 height 16
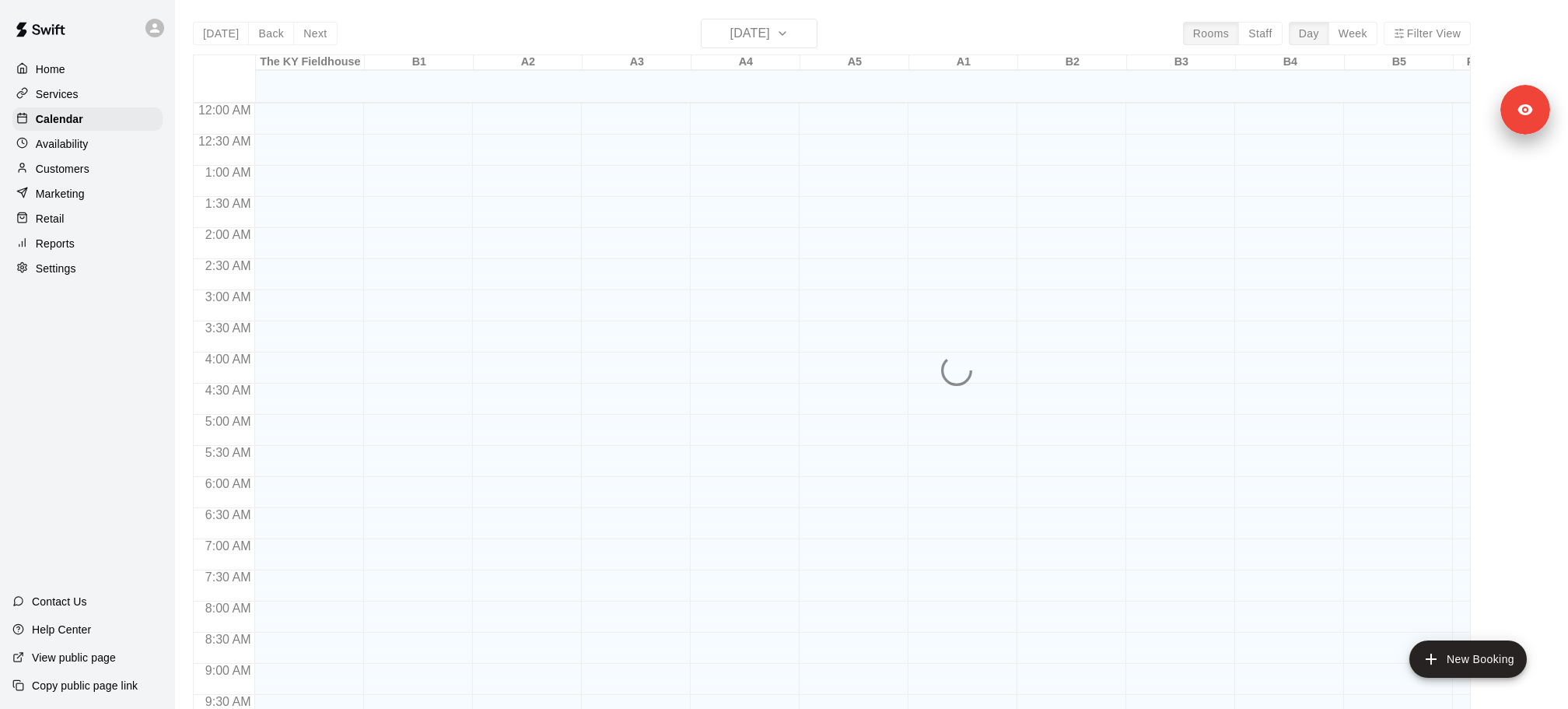
scroll to position [809, 0]
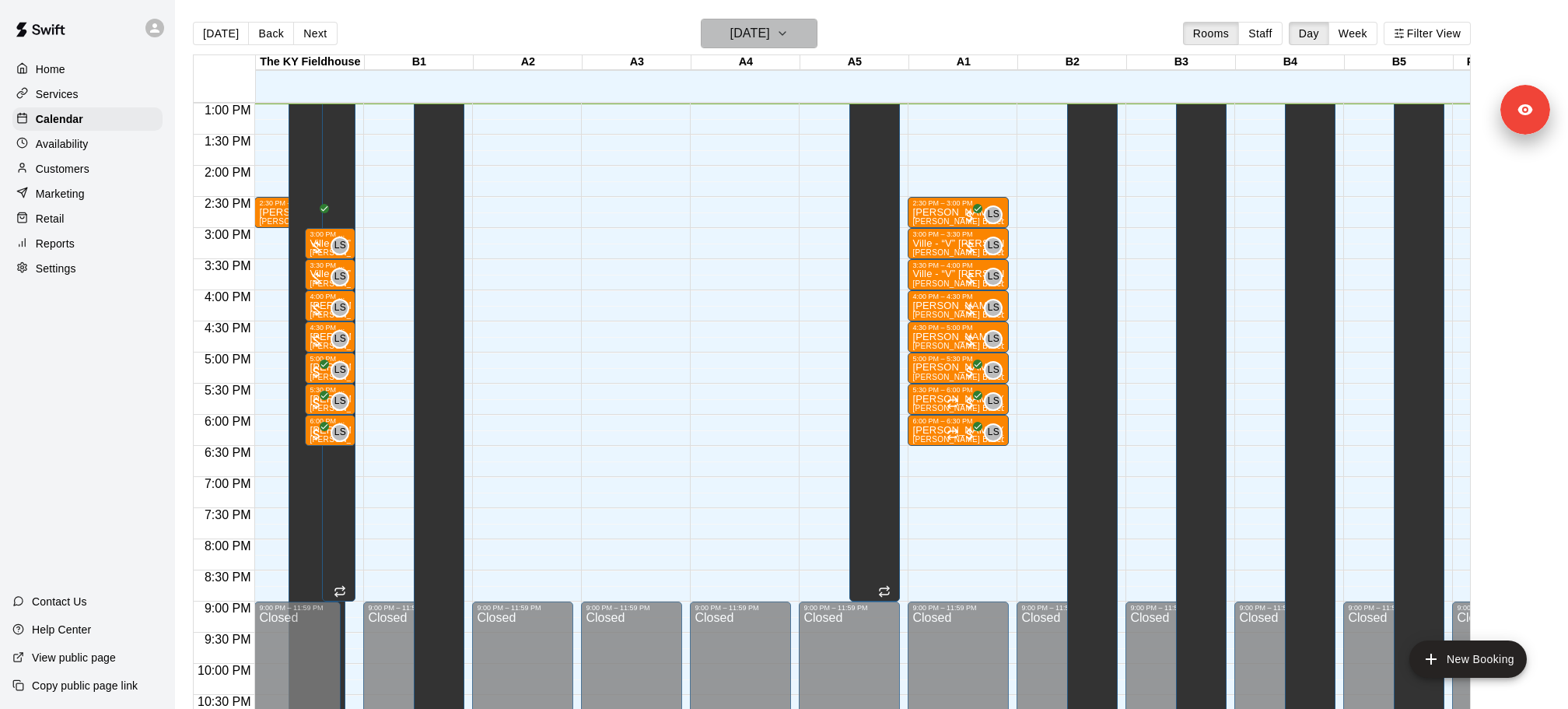
click at [765, 27] on h6 "[DATE]" at bounding box center [750, 34] width 40 height 22
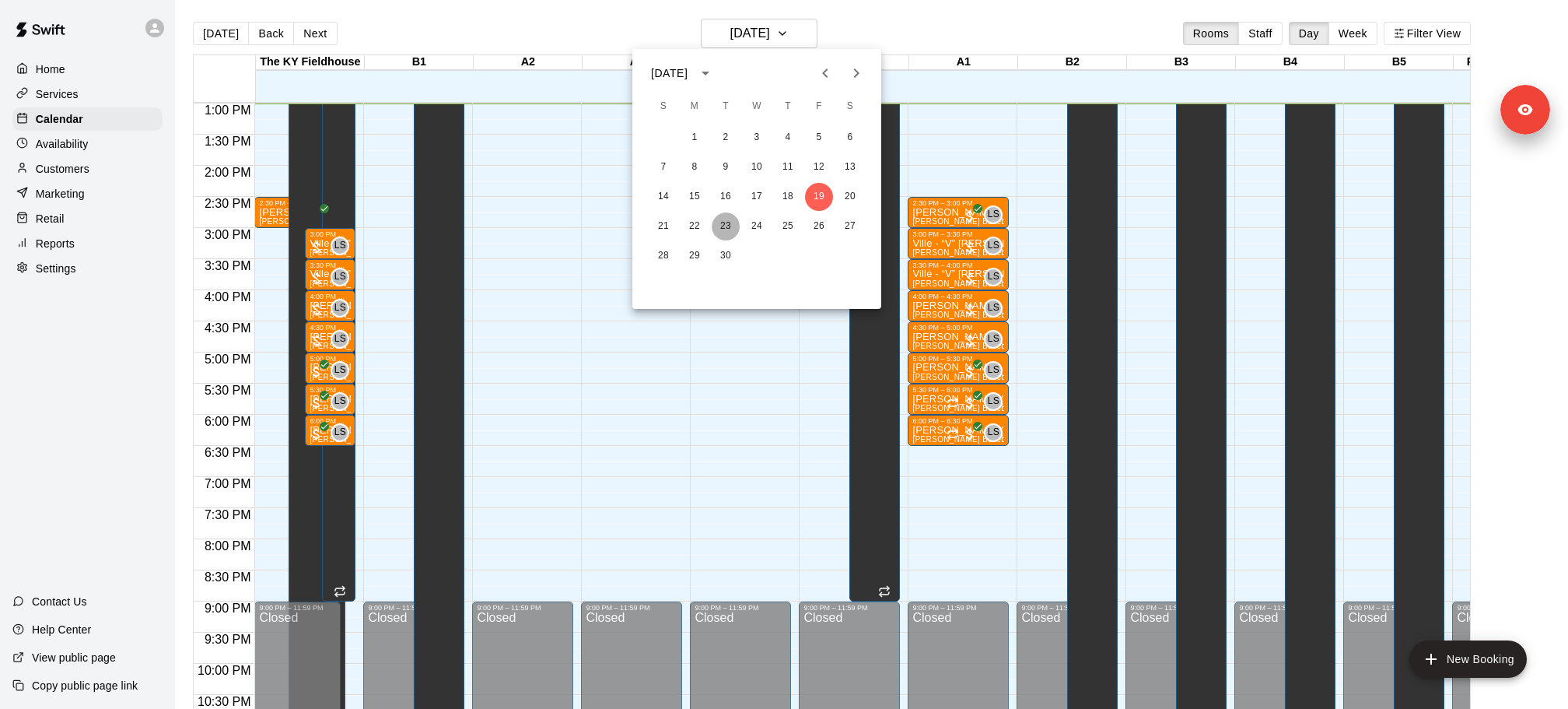
click at [720, 224] on button "23" at bounding box center [725, 226] width 28 height 28
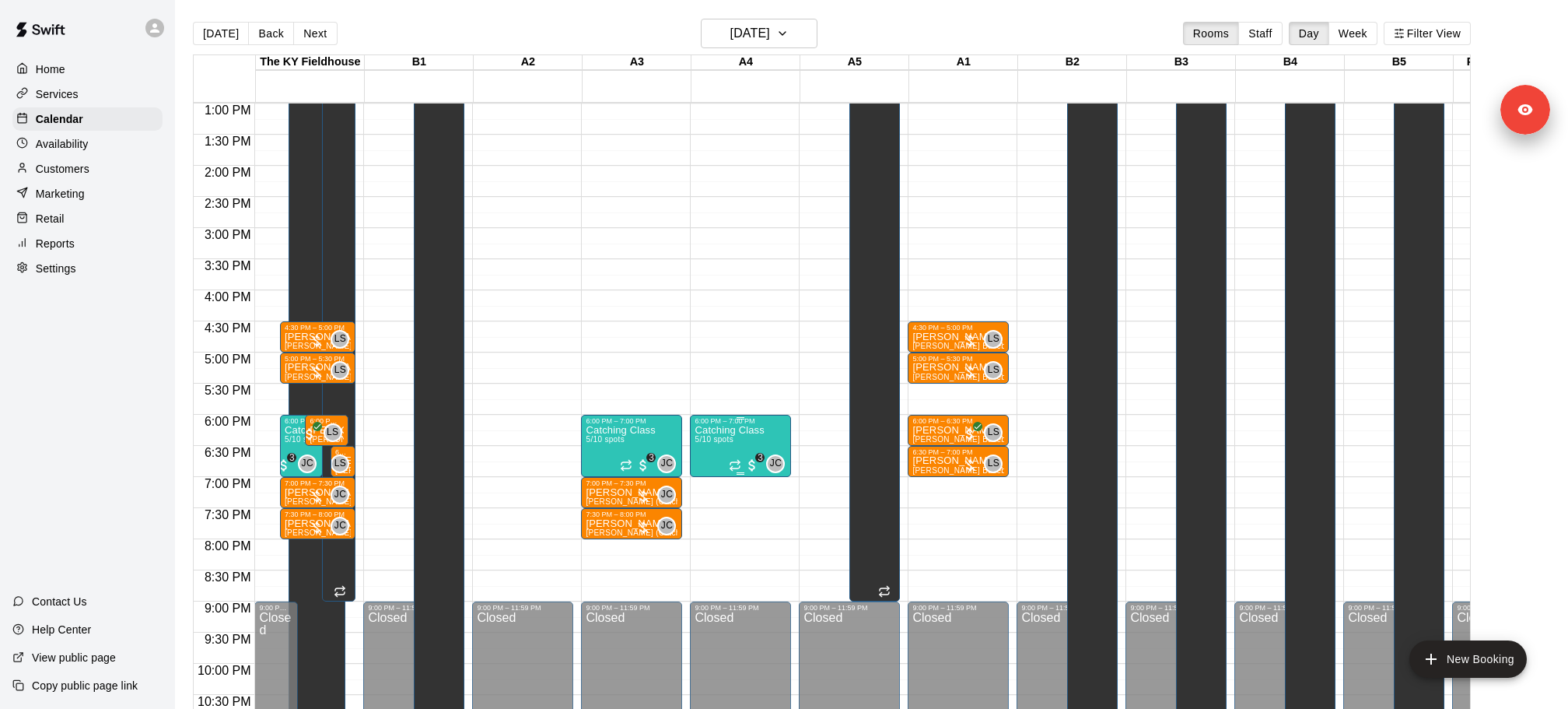
click at [710, 475] on img "edit" at bounding box center [710, 476] width 17 height 17
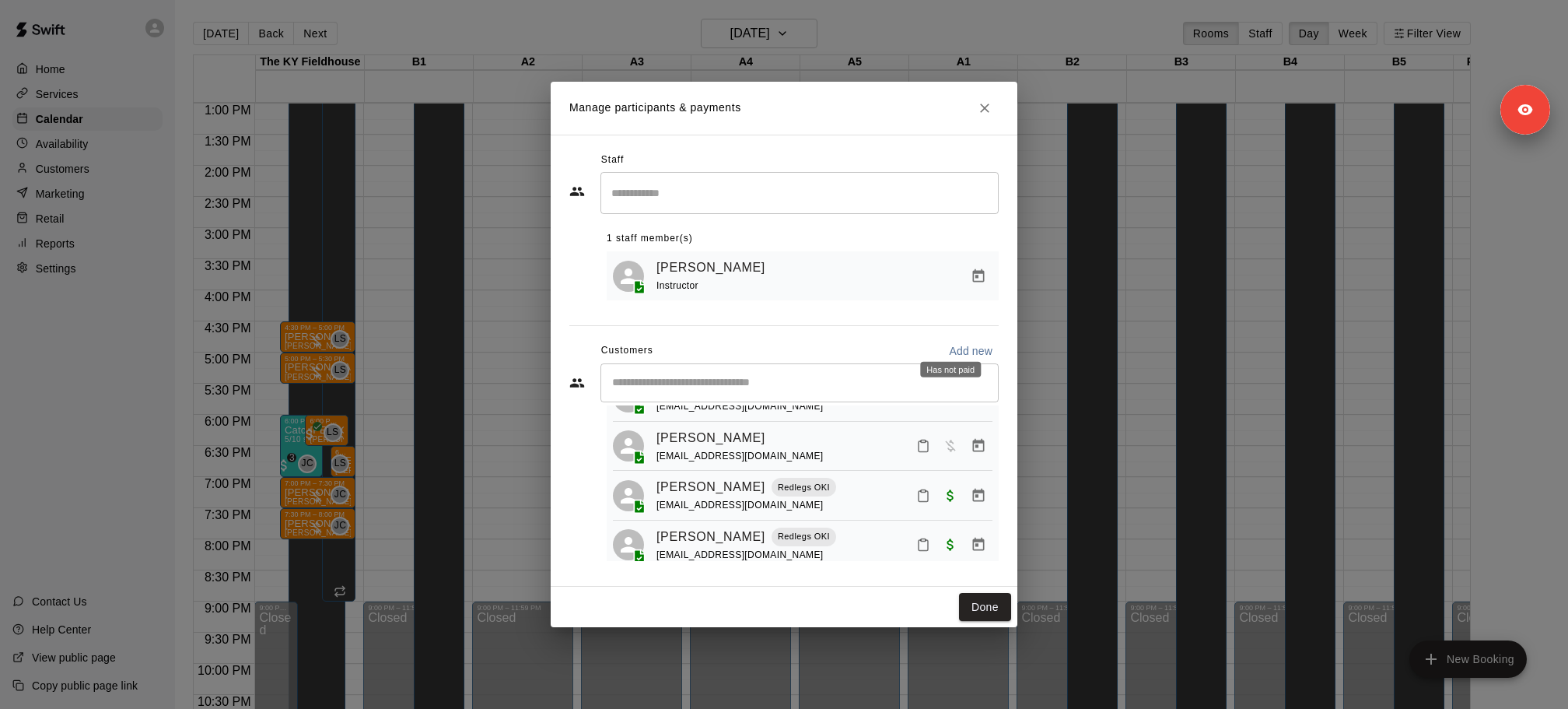
scroll to position [134, 0]
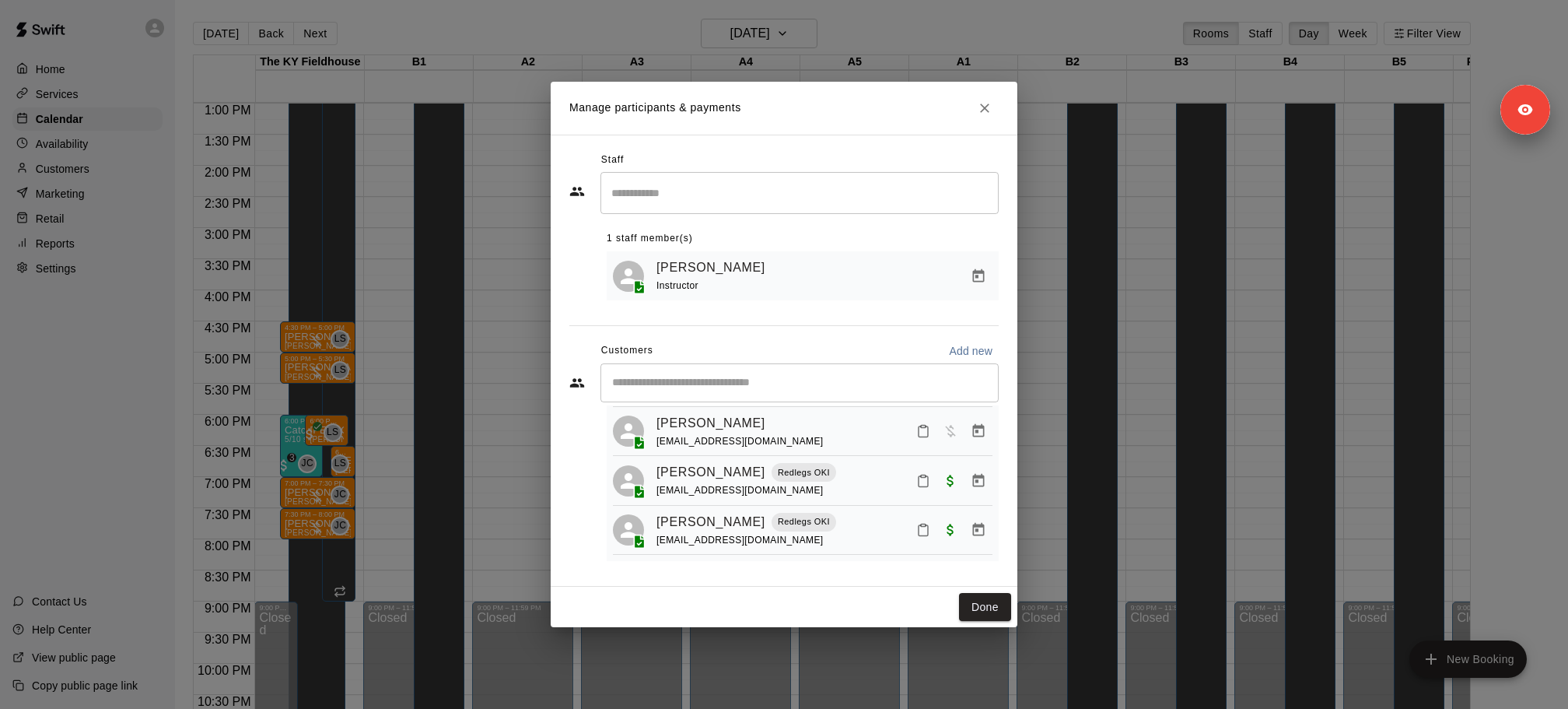
drag, startPoint x: 864, startPoint y: 29, endPoint x: 822, endPoint y: 29, distance: 42.0
click at [863, 29] on div "Manage participants & payments Staff ​ 1 staff member(s) Jacob Caruso Instructo…" at bounding box center [784, 354] width 1568 height 709
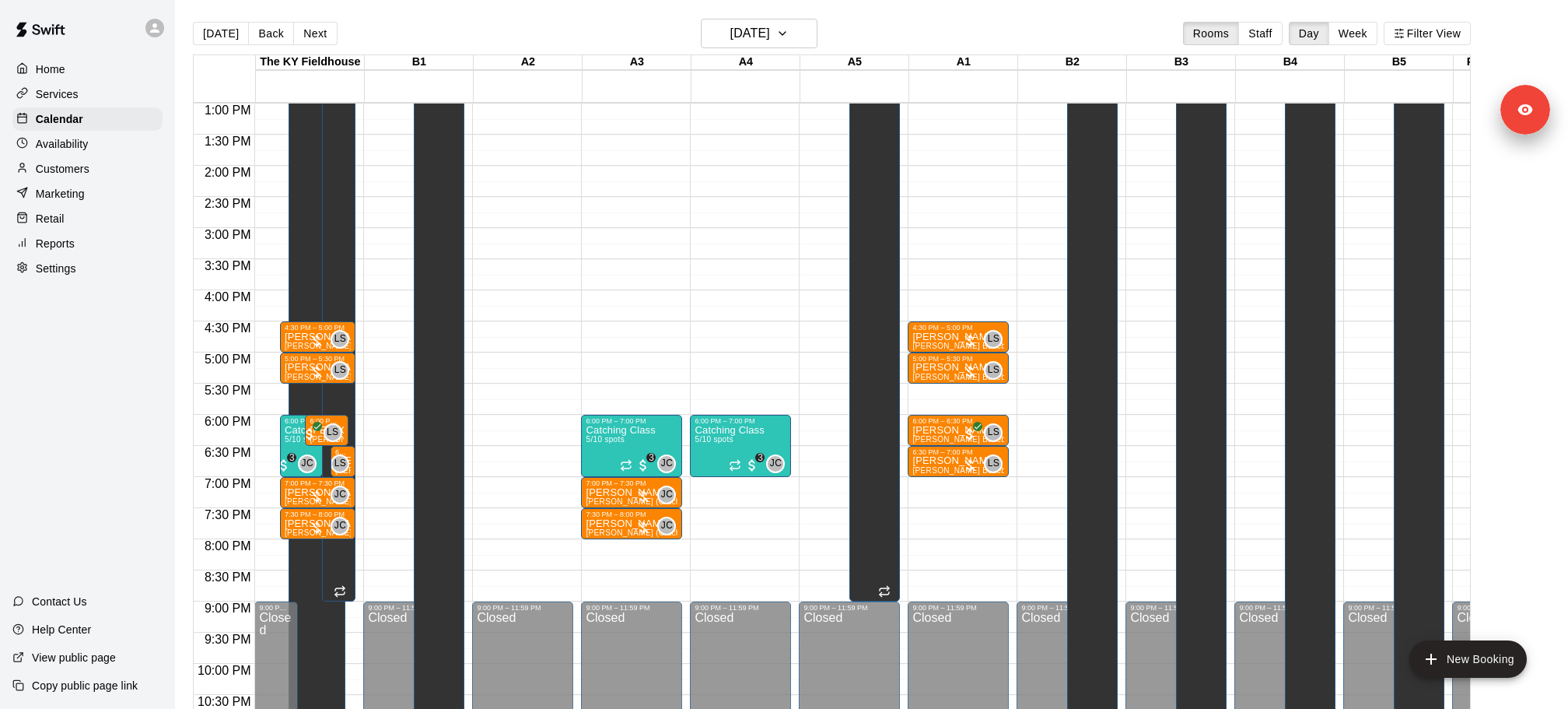
click at [820, 29] on div "Today Back Next Tuesday Sep 23 Rooms Staff Day Week Filter View" at bounding box center [832, 36] width 1278 height 36
click at [789, 40] on icon "button" at bounding box center [782, 33] width 13 height 18
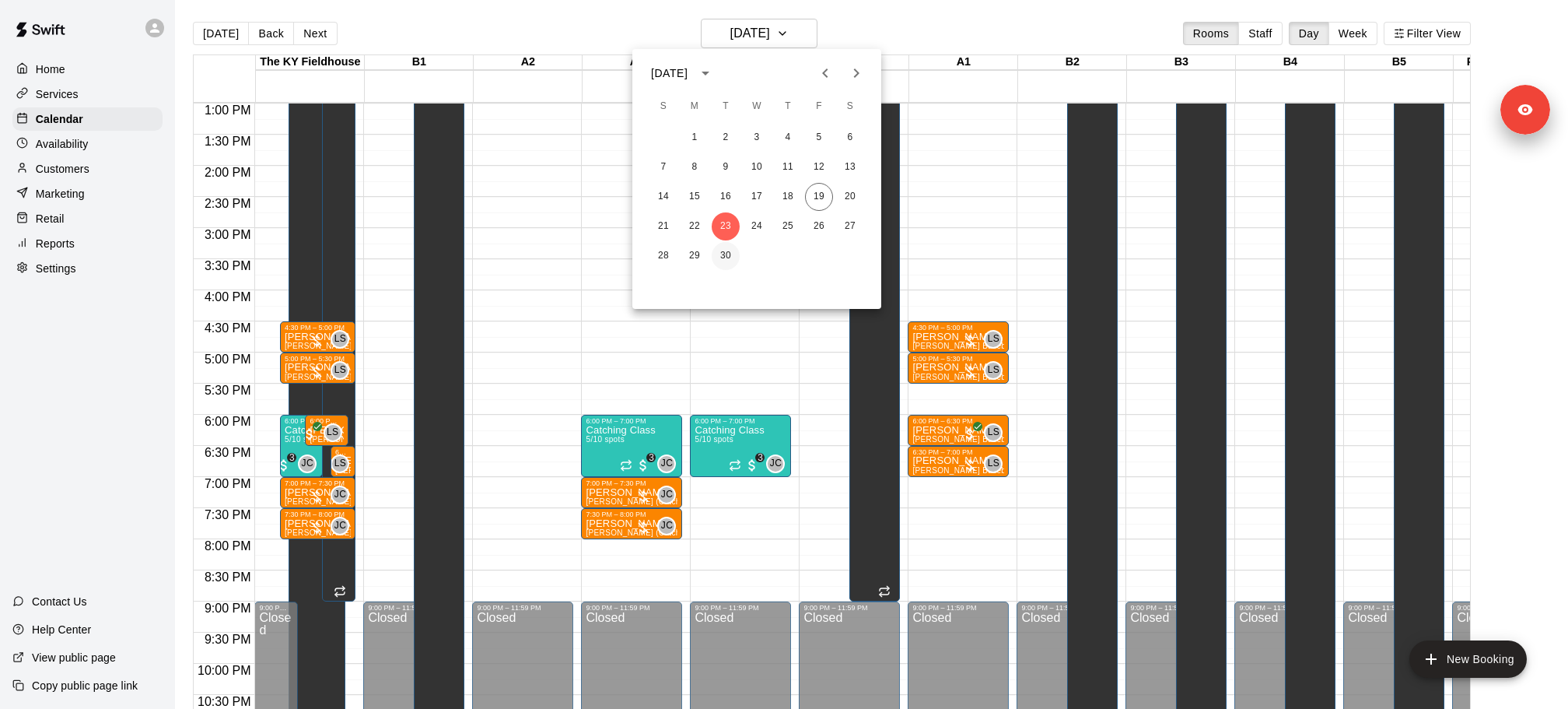
click at [724, 254] on button "30" at bounding box center [725, 256] width 28 height 28
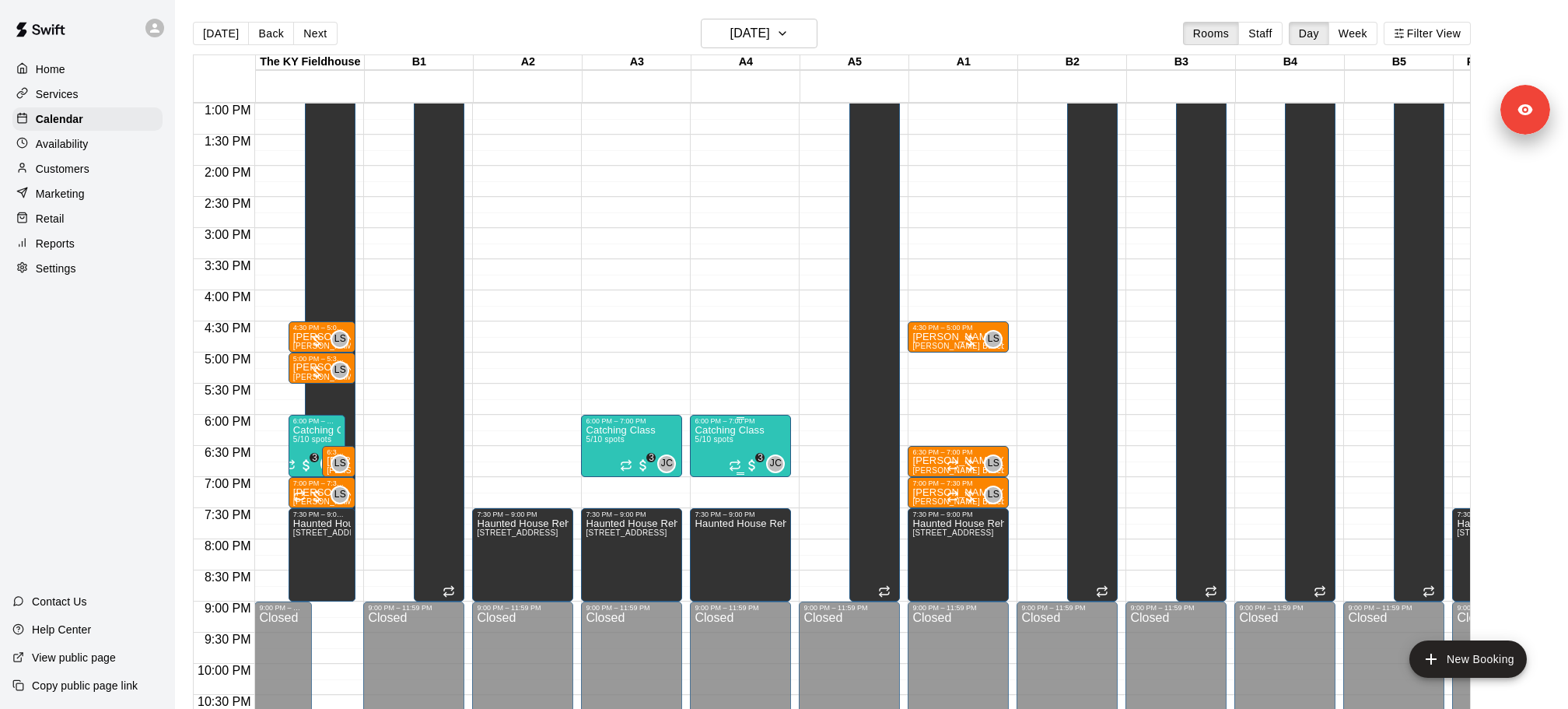
click at [723, 442] on span "5/10 spots" at bounding box center [713, 439] width 38 height 8
click at [717, 484] on img "edit" at bounding box center [710, 486] width 17 height 17
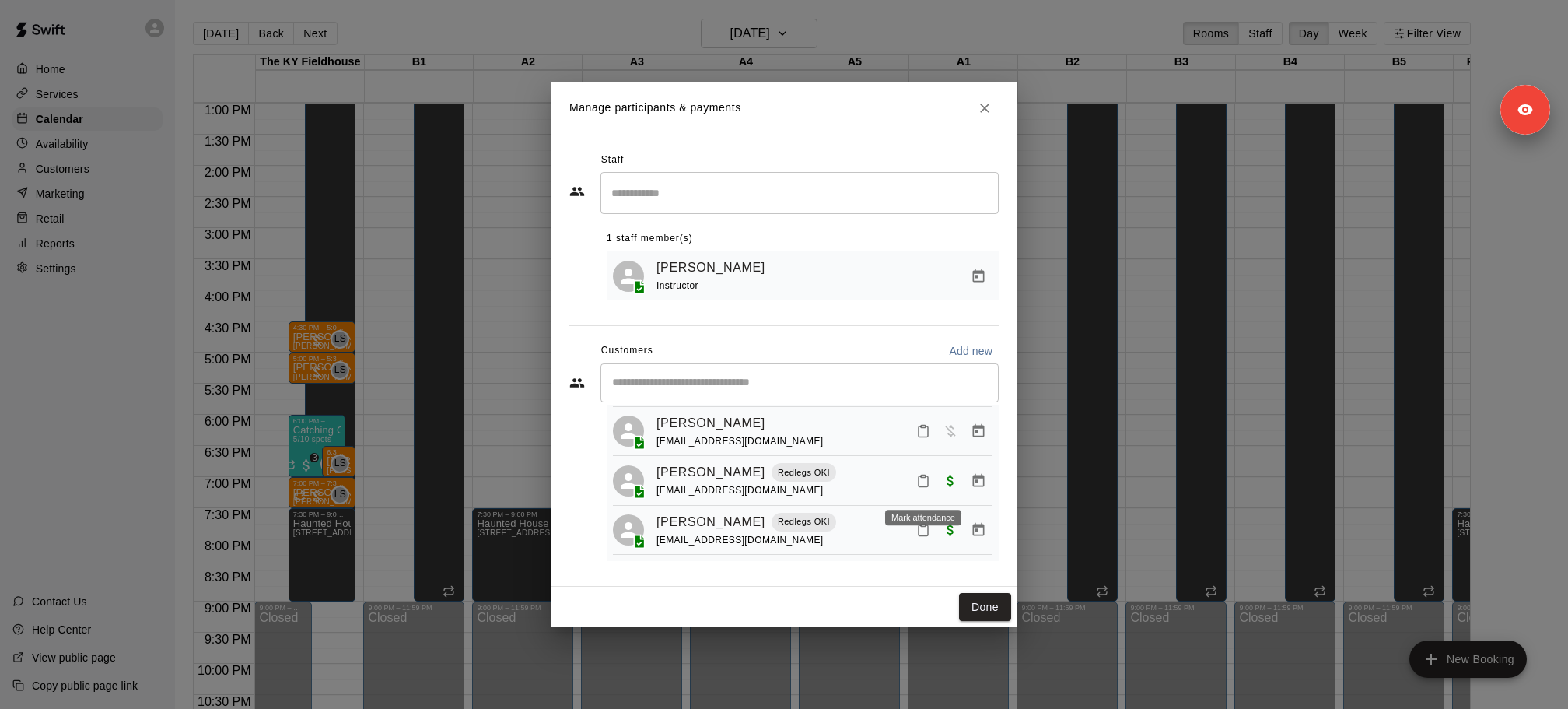
scroll to position [0, 0]
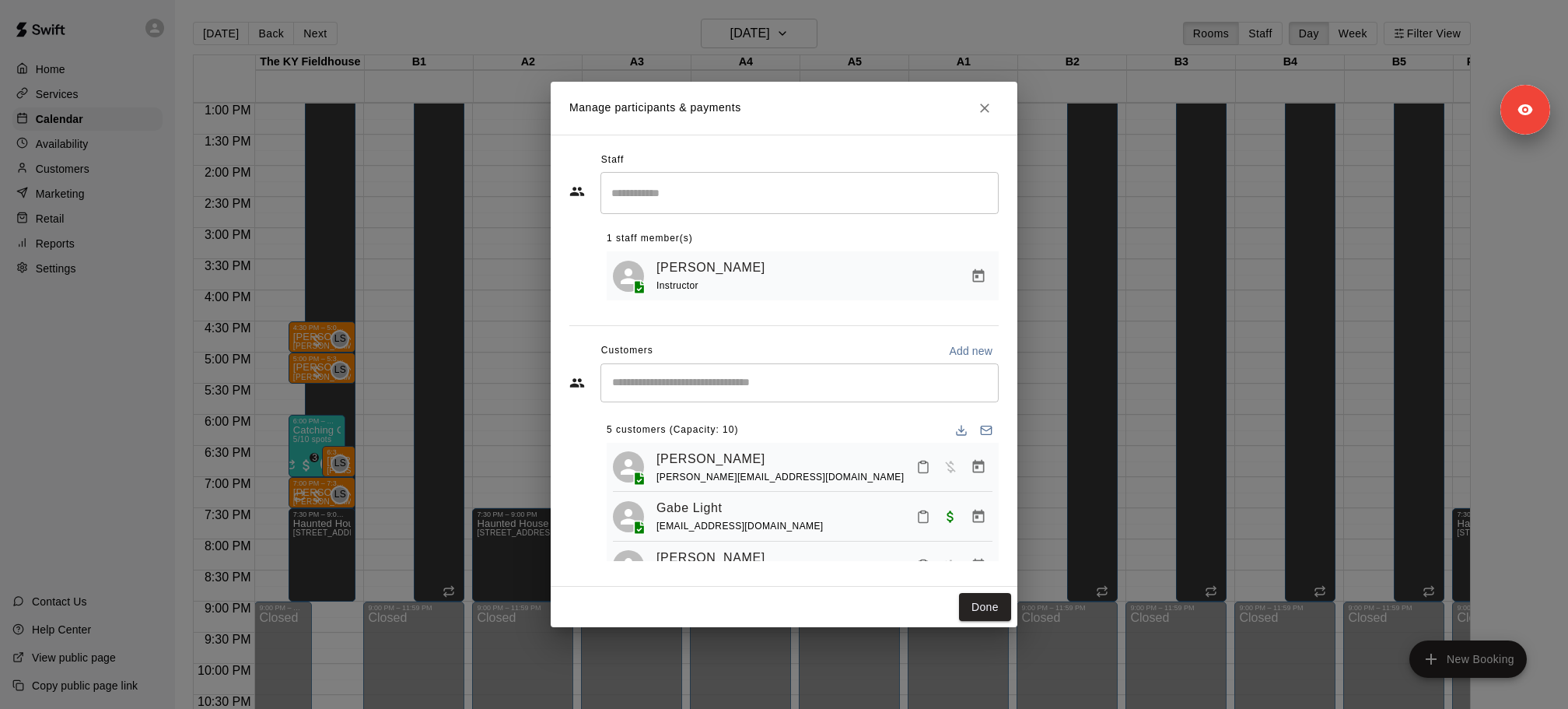
click at [998, 79] on div "Manage participants & payments Staff ​ 1 staff member(s) Jacob Caruso Instructo…" at bounding box center [784, 354] width 1568 height 709
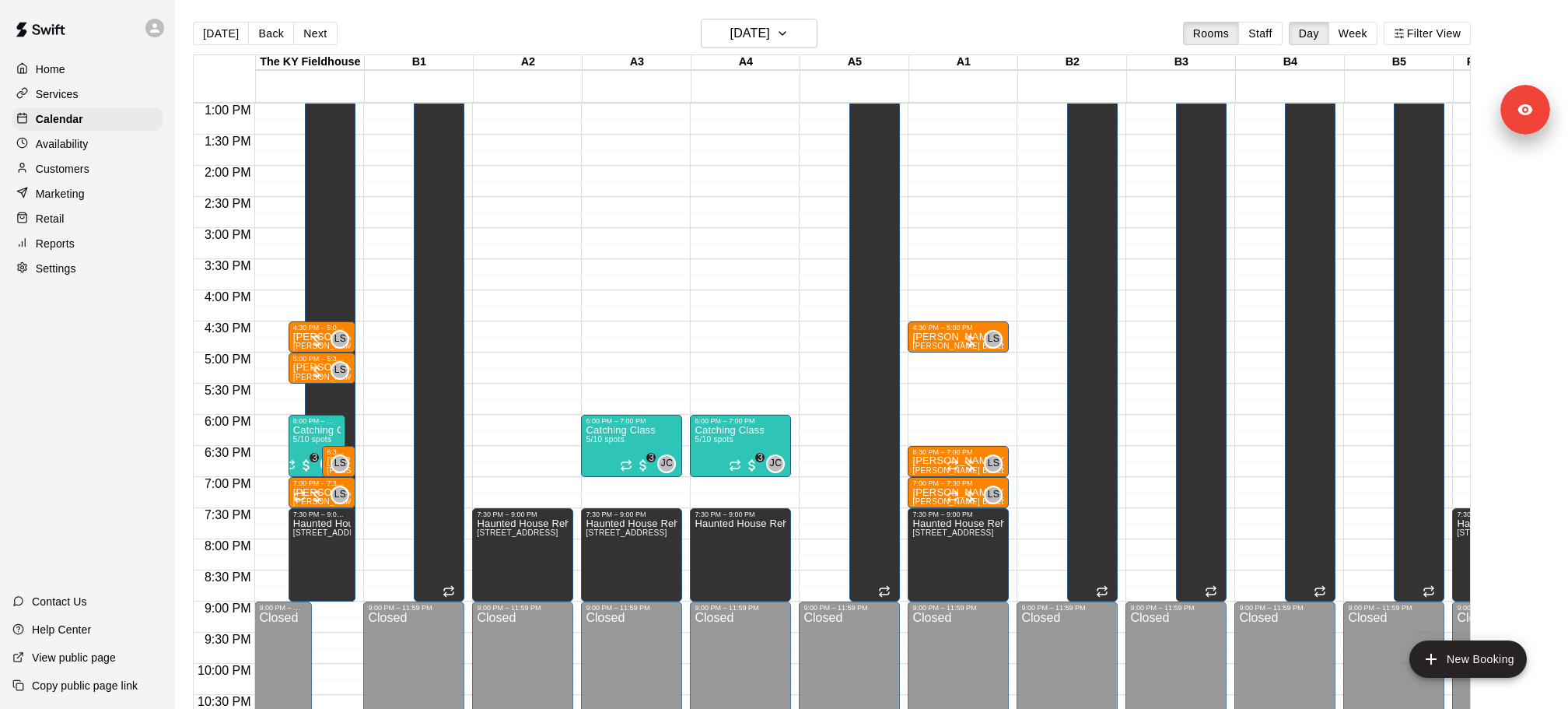
click at [801, 14] on main "Today Back Next Tuesday Sep 30 Rooms Staff Day Week Filter View The KY Fieldhou…" at bounding box center [871, 367] width 1393 height 734
click at [789, 27] on icon "button" at bounding box center [782, 33] width 13 height 18
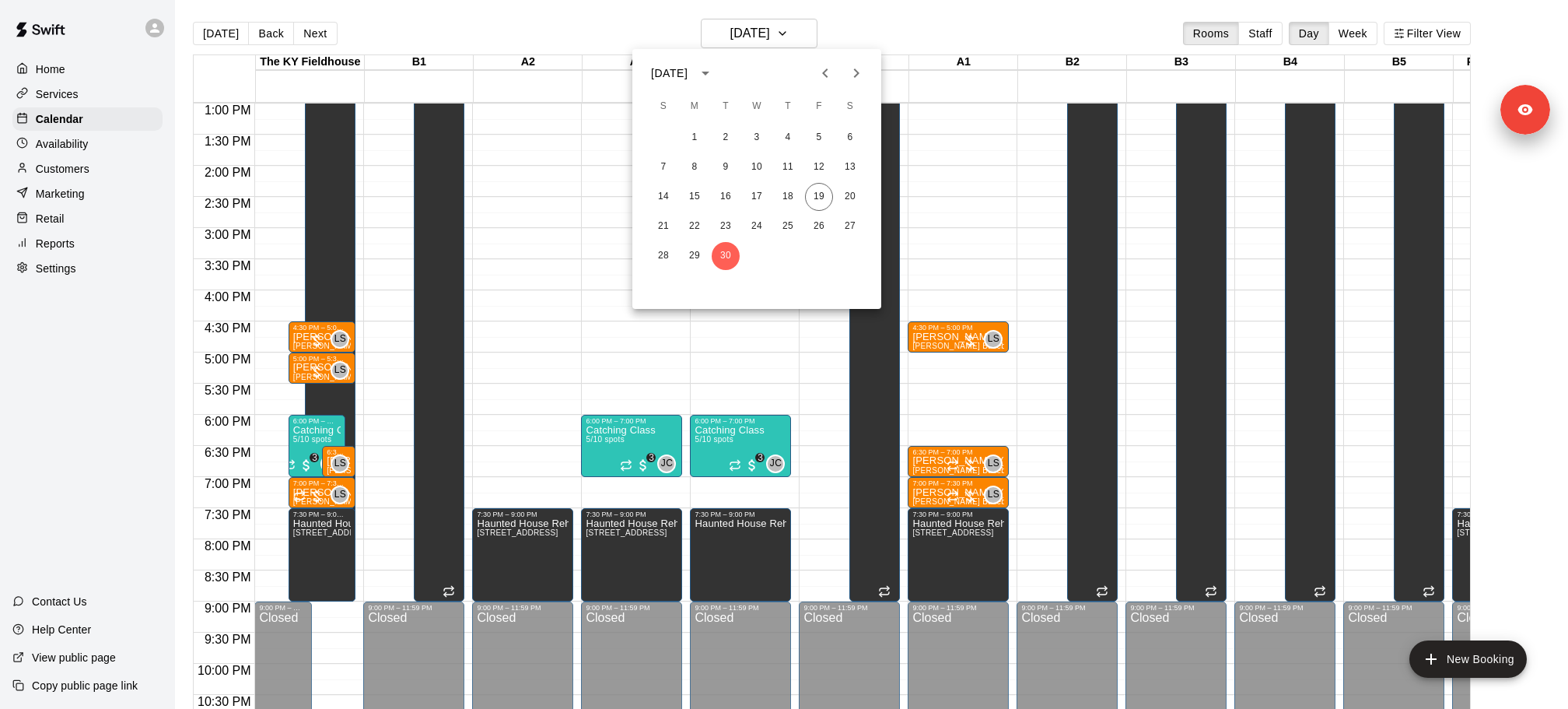
click at [866, 70] on button "Next month" at bounding box center [857, 74] width 31 height 31
click at [724, 166] on button "7" at bounding box center [725, 167] width 28 height 28
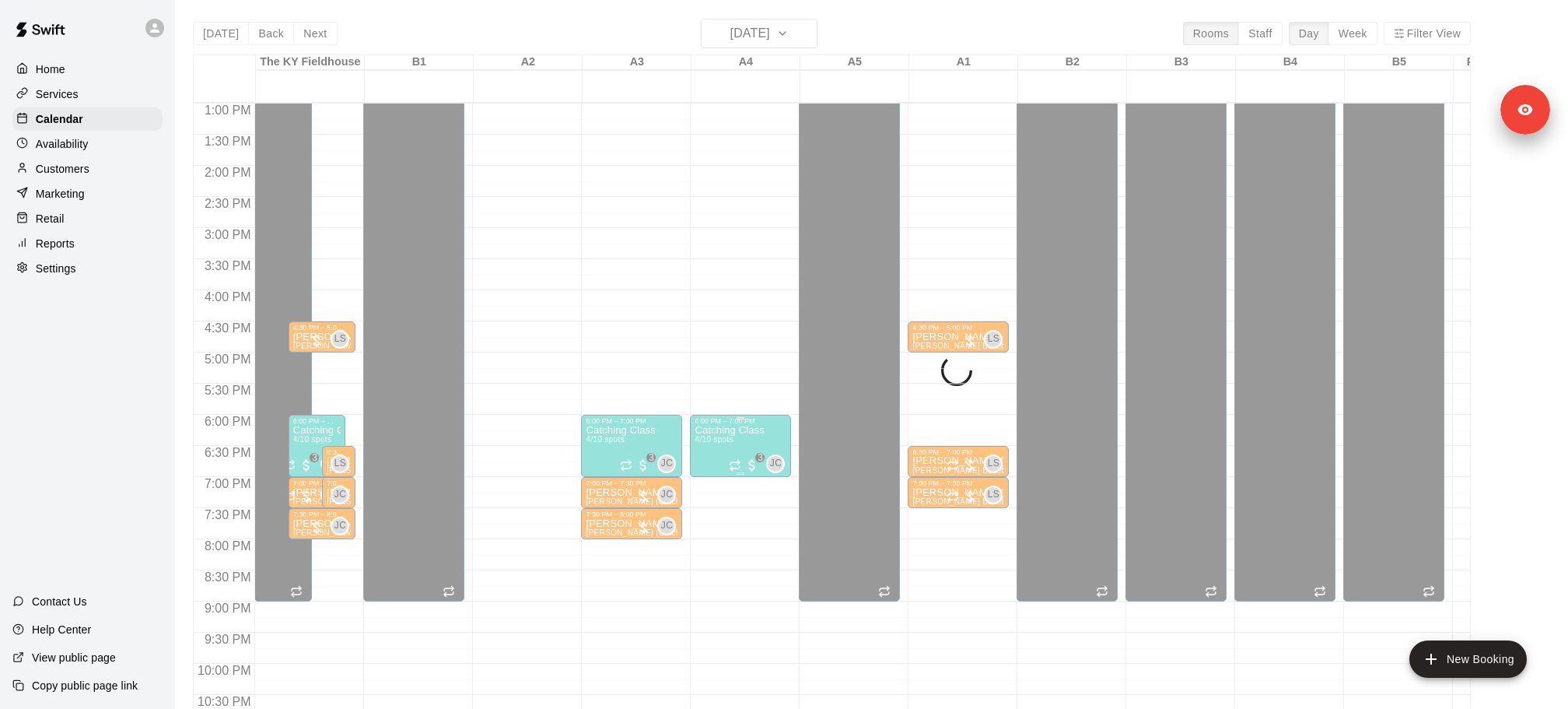
click at [718, 479] on img "edit" at bounding box center [710, 476] width 17 height 17
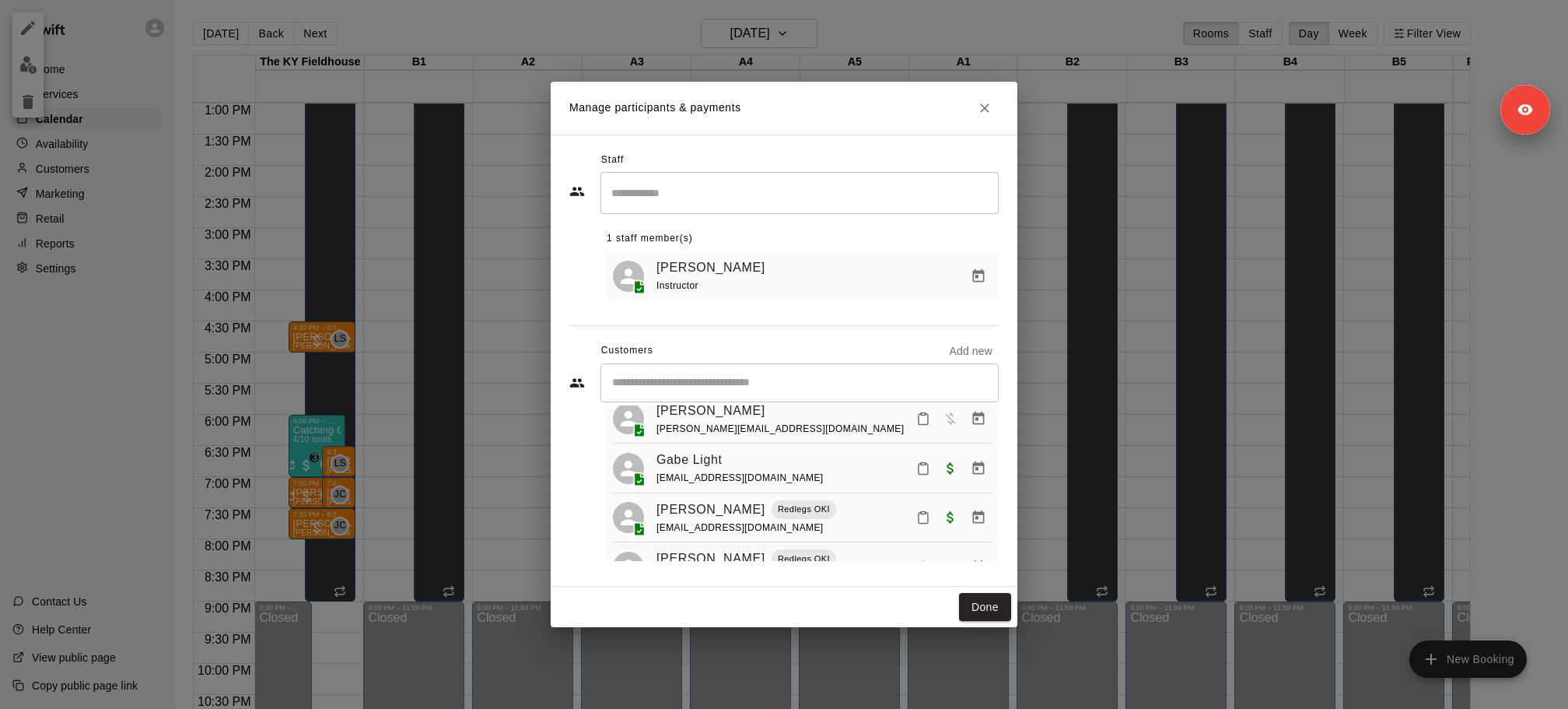
scroll to position [86, 0]
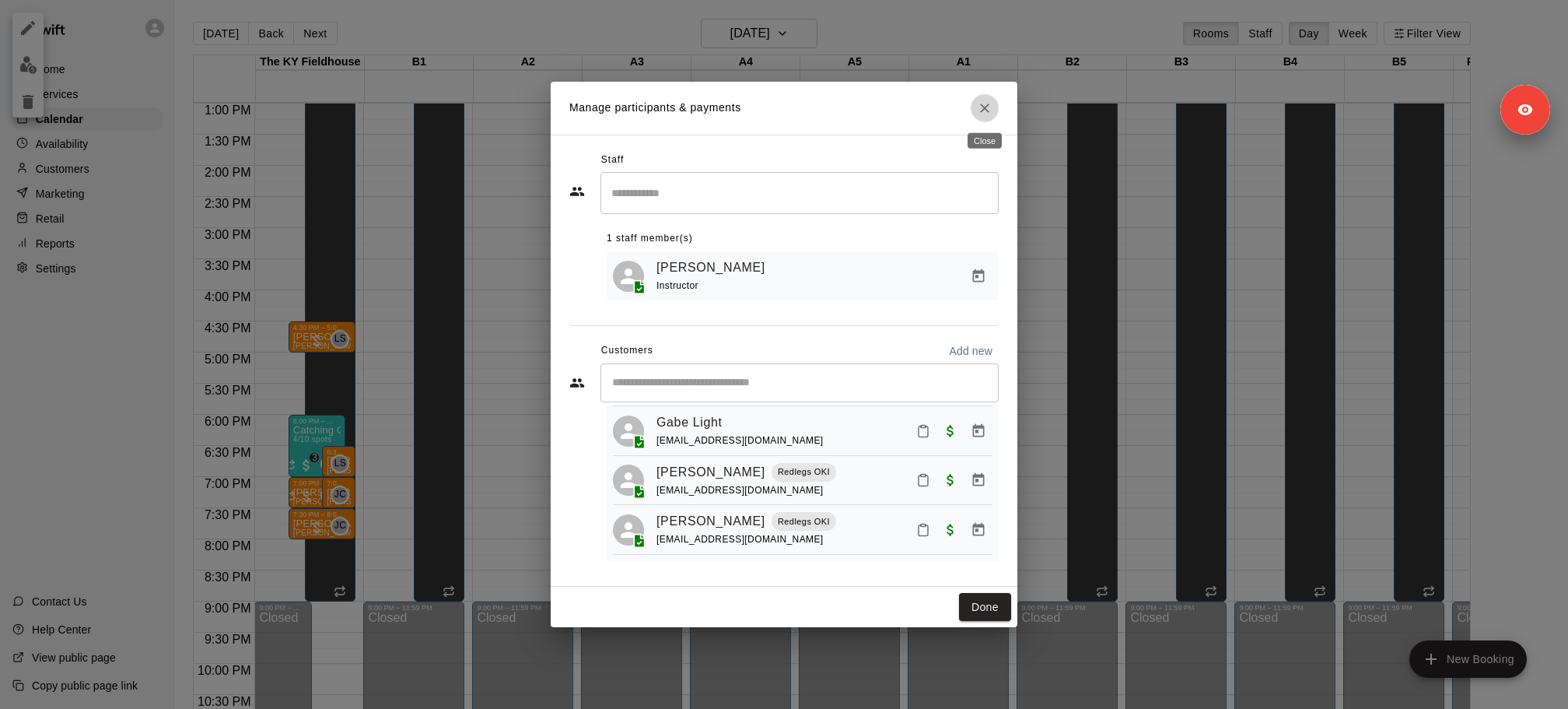
click at [979, 100] on icon "Close" at bounding box center [984, 108] width 16 height 16
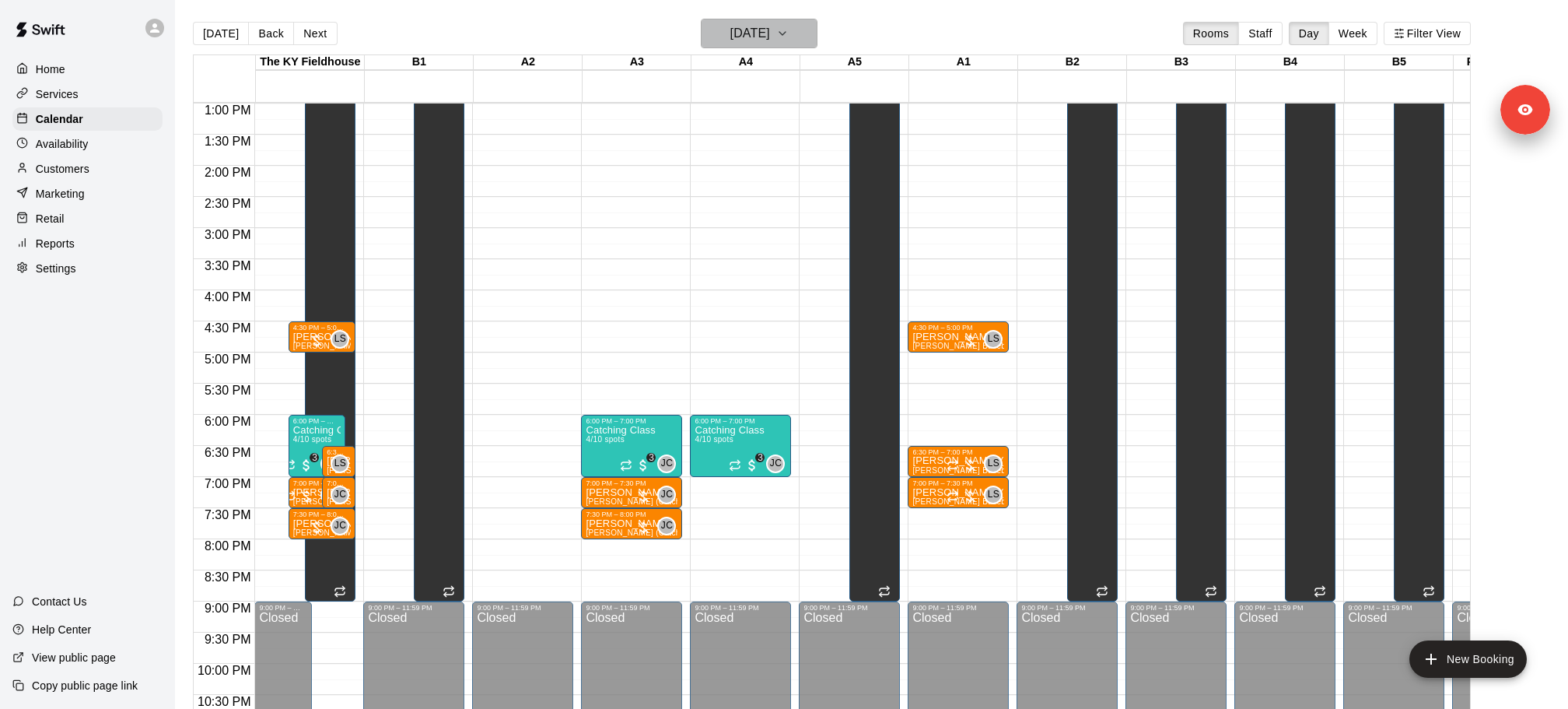
click at [770, 33] on h6 "Tuesday Oct 07" at bounding box center [750, 34] width 40 height 22
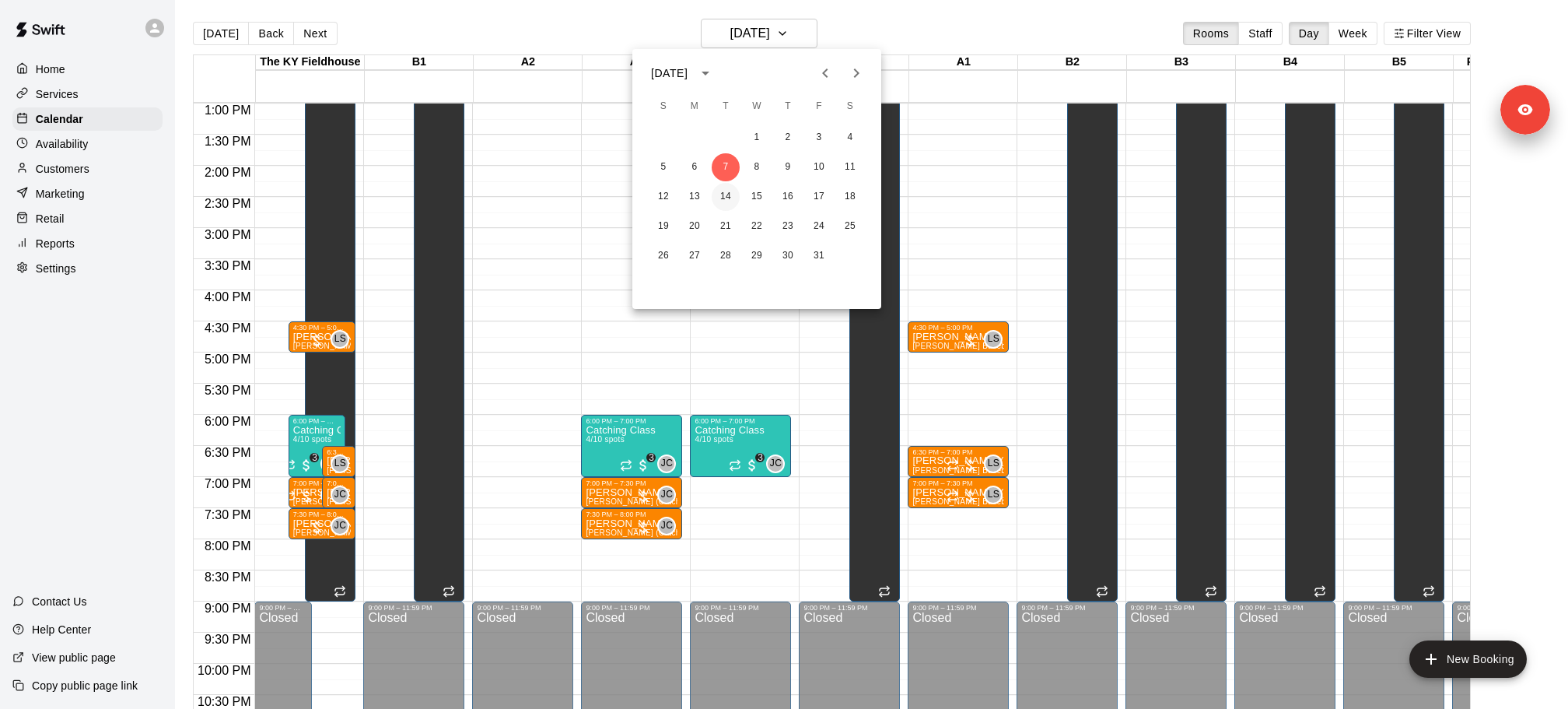
click at [733, 191] on button "14" at bounding box center [725, 197] width 28 height 28
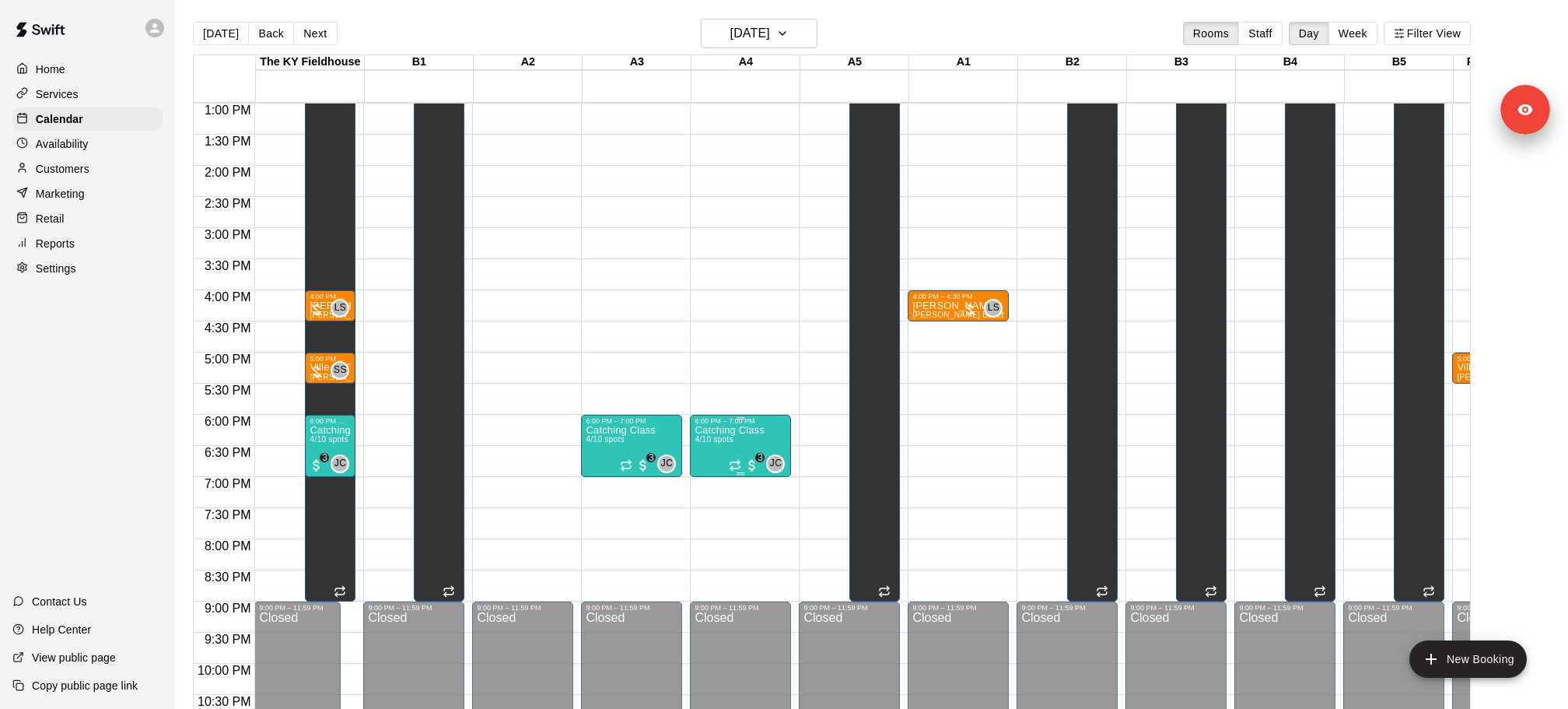
click at [763, 430] on p "Catching Class" at bounding box center [729, 430] width 69 height 0
click at [711, 480] on img "edit" at bounding box center [710, 482] width 17 height 17
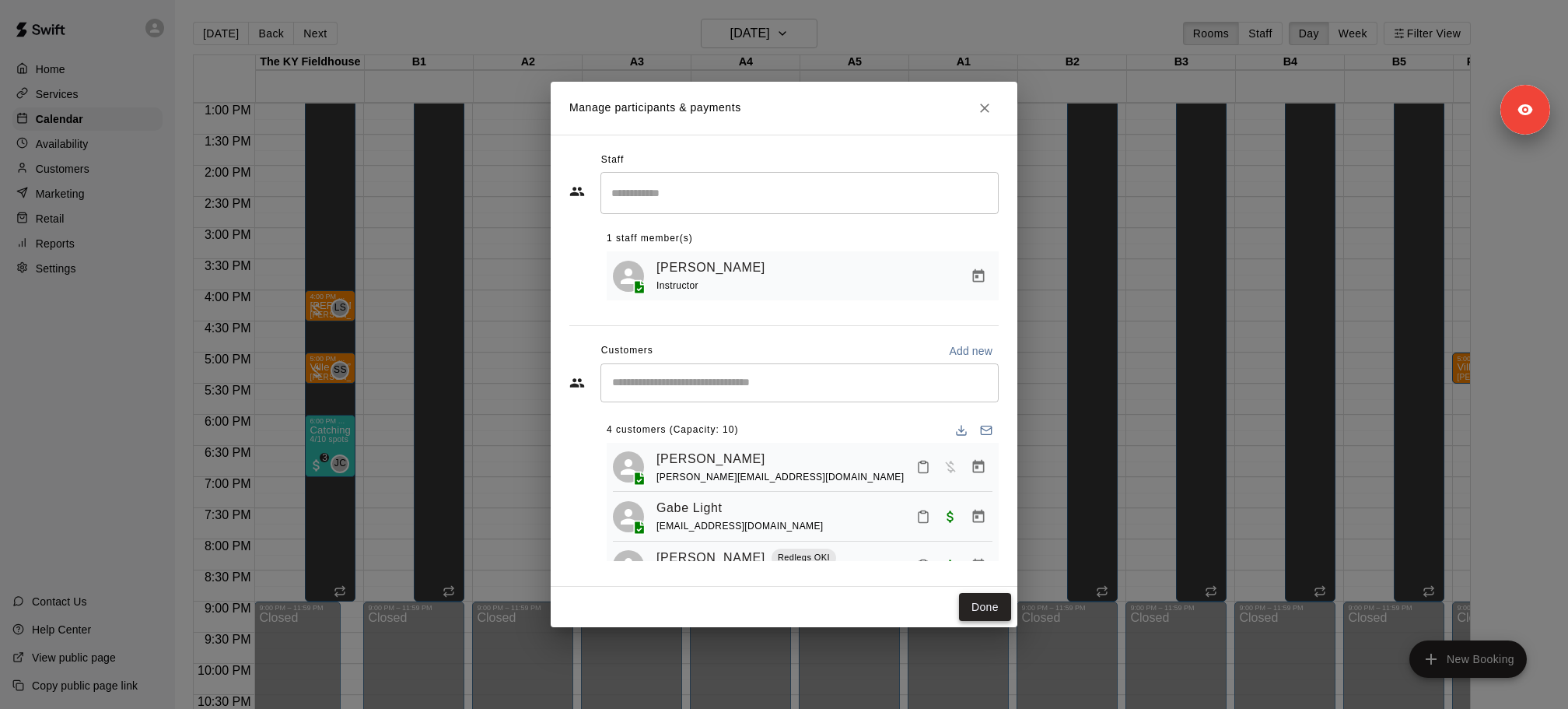
click at [1007, 608] on button "Done" at bounding box center [984, 607] width 52 height 29
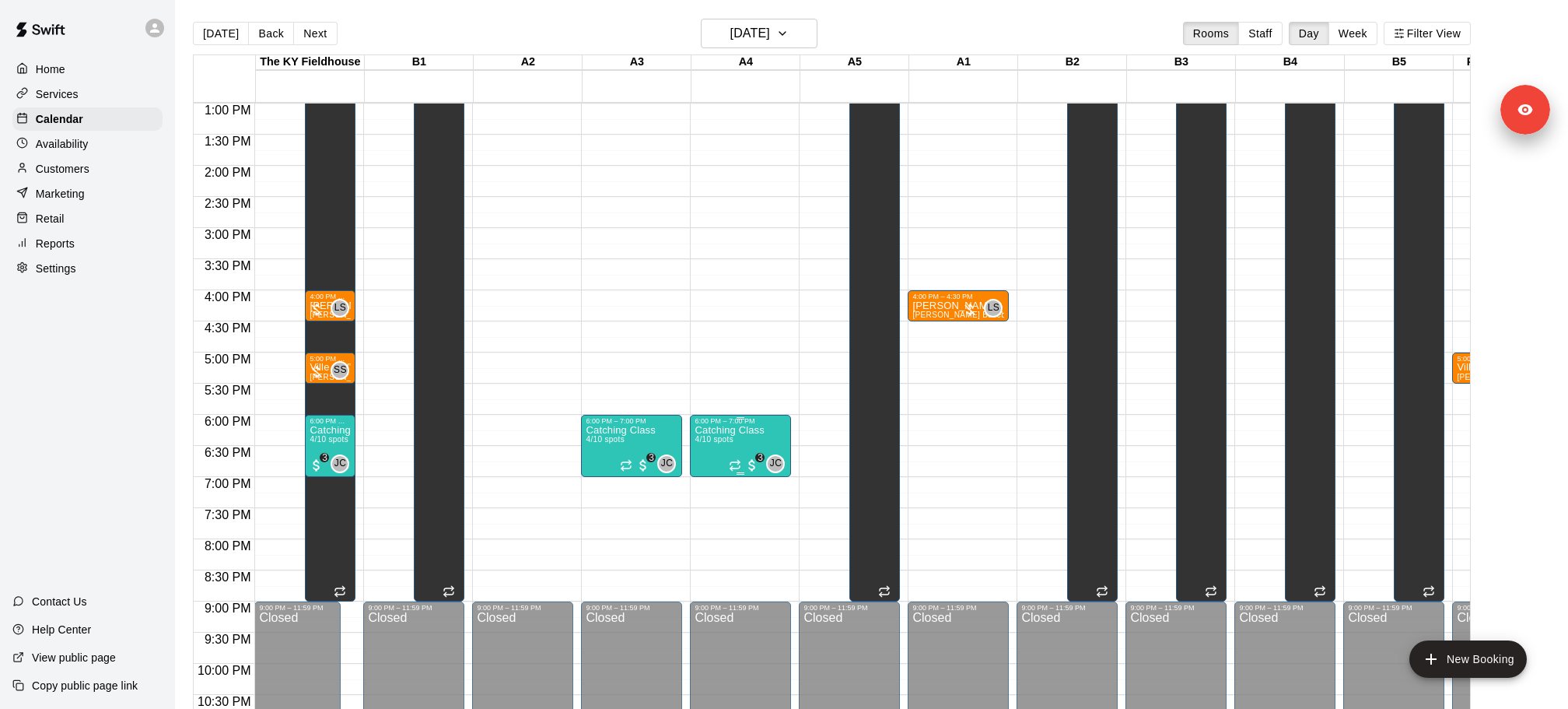
click at [728, 438] on span "4/10 spots" at bounding box center [713, 439] width 38 height 8
click at [721, 456] on button "edit" at bounding box center [710, 451] width 31 height 31
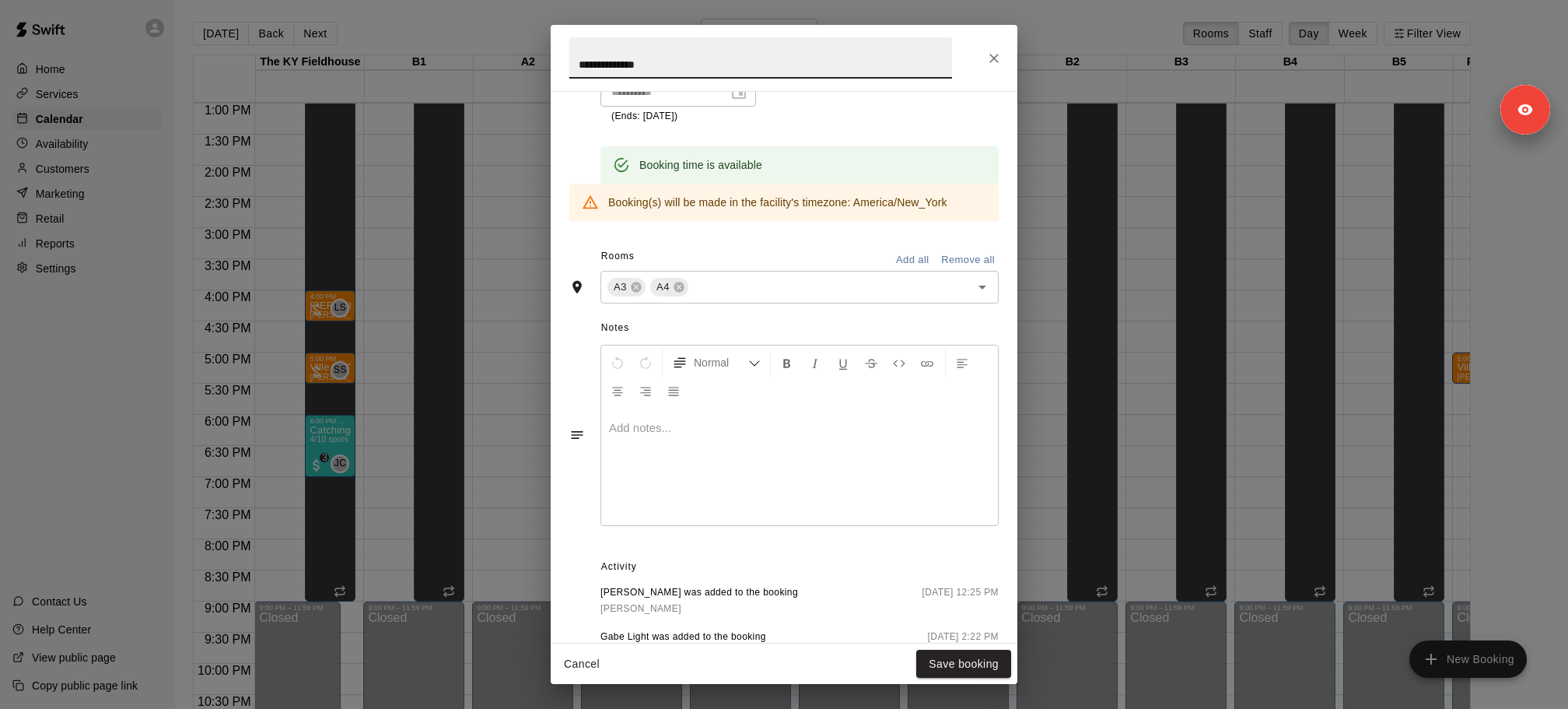
scroll to position [655, 0]
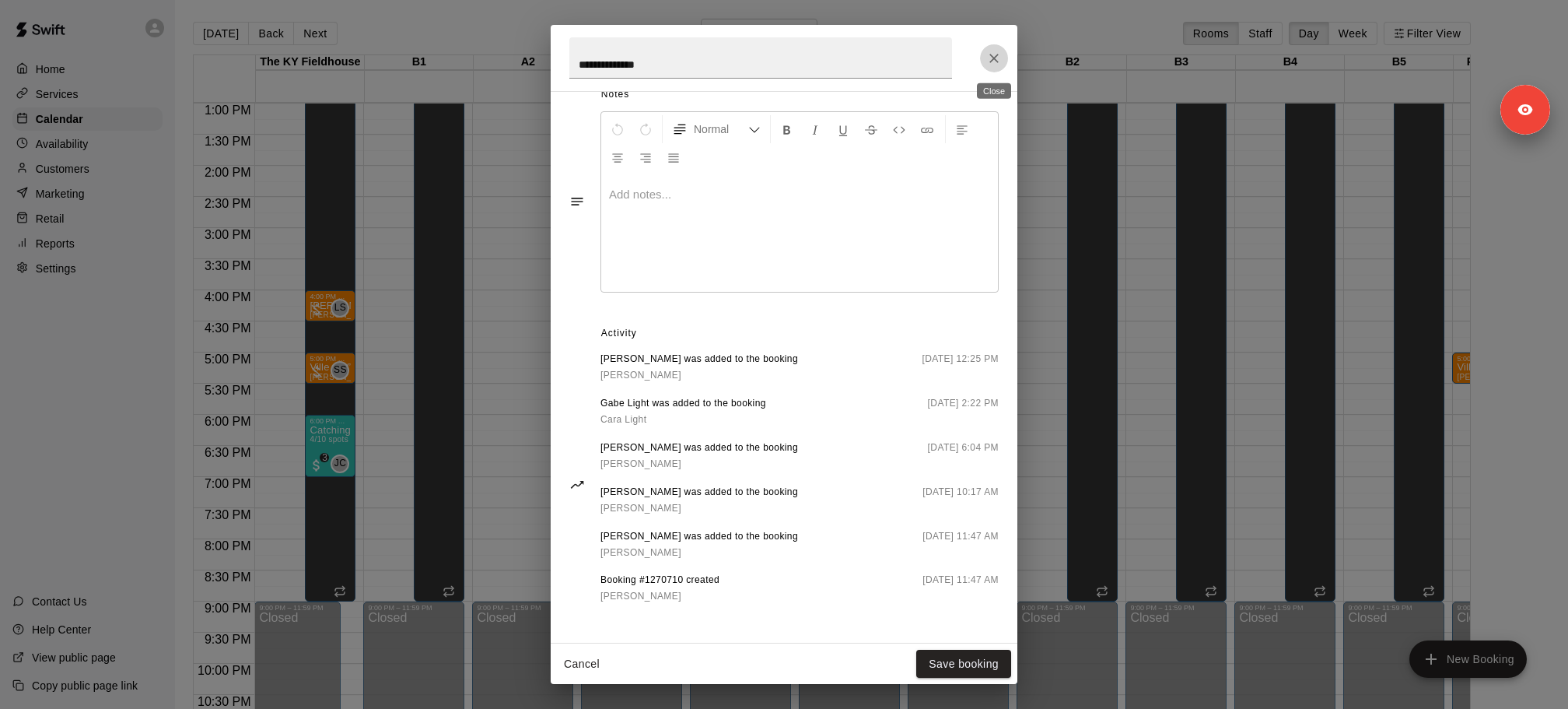
click at [999, 63] on icon "Close" at bounding box center [994, 58] width 16 height 16
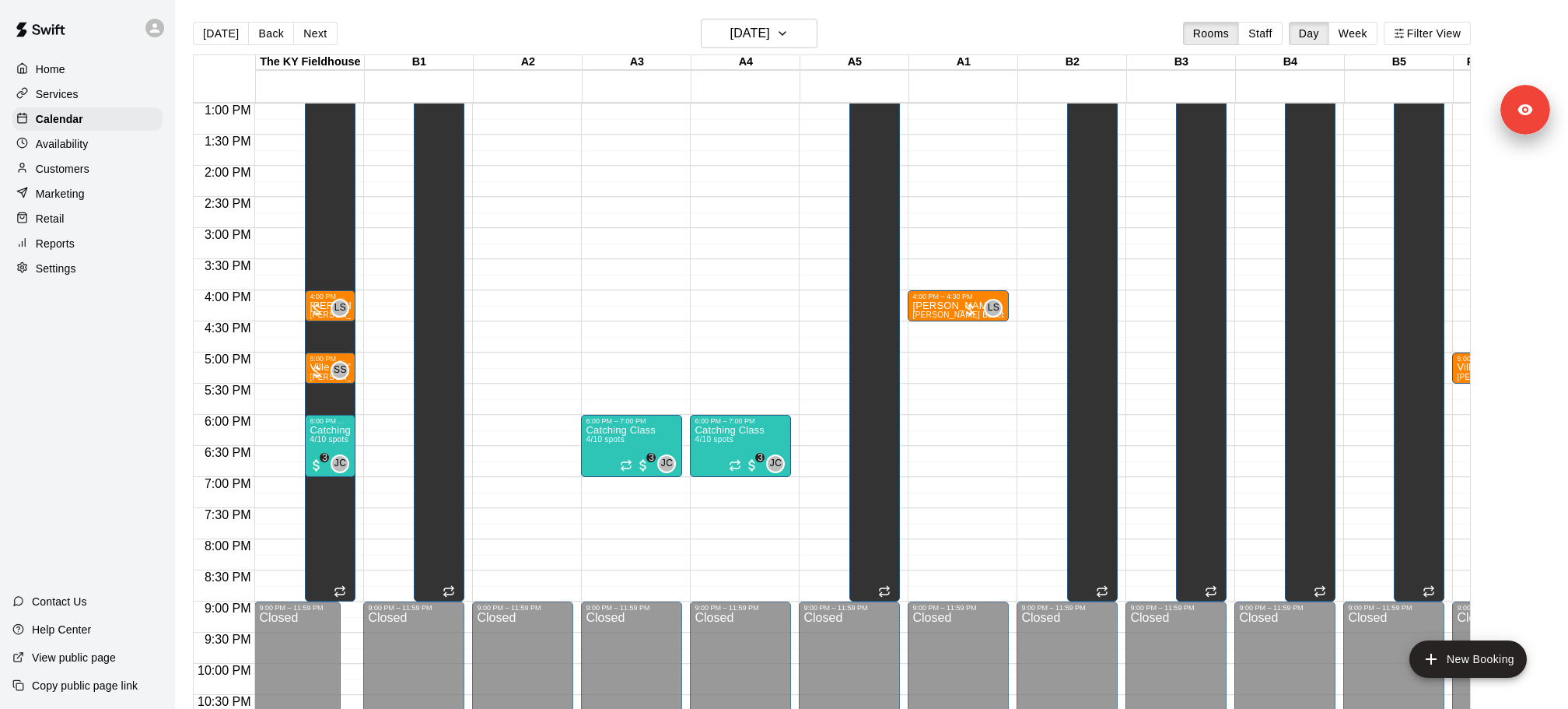
click at [63, 280] on div "Home Services Calendar Availability Customers Marketing Retail Reports Settings" at bounding box center [87, 168] width 175 height 225
click at [63, 266] on p "Settings" at bounding box center [56, 268] width 40 height 16
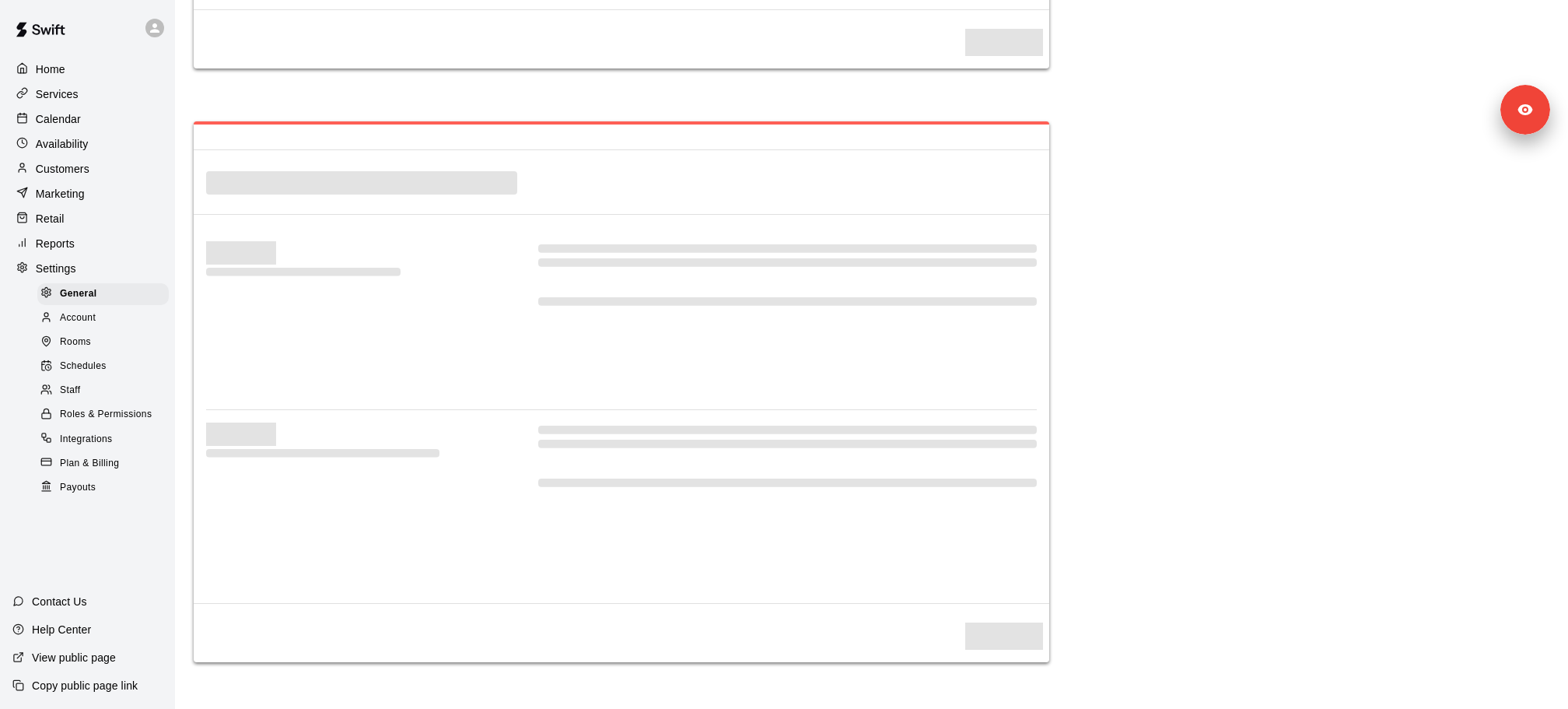
select select "**"
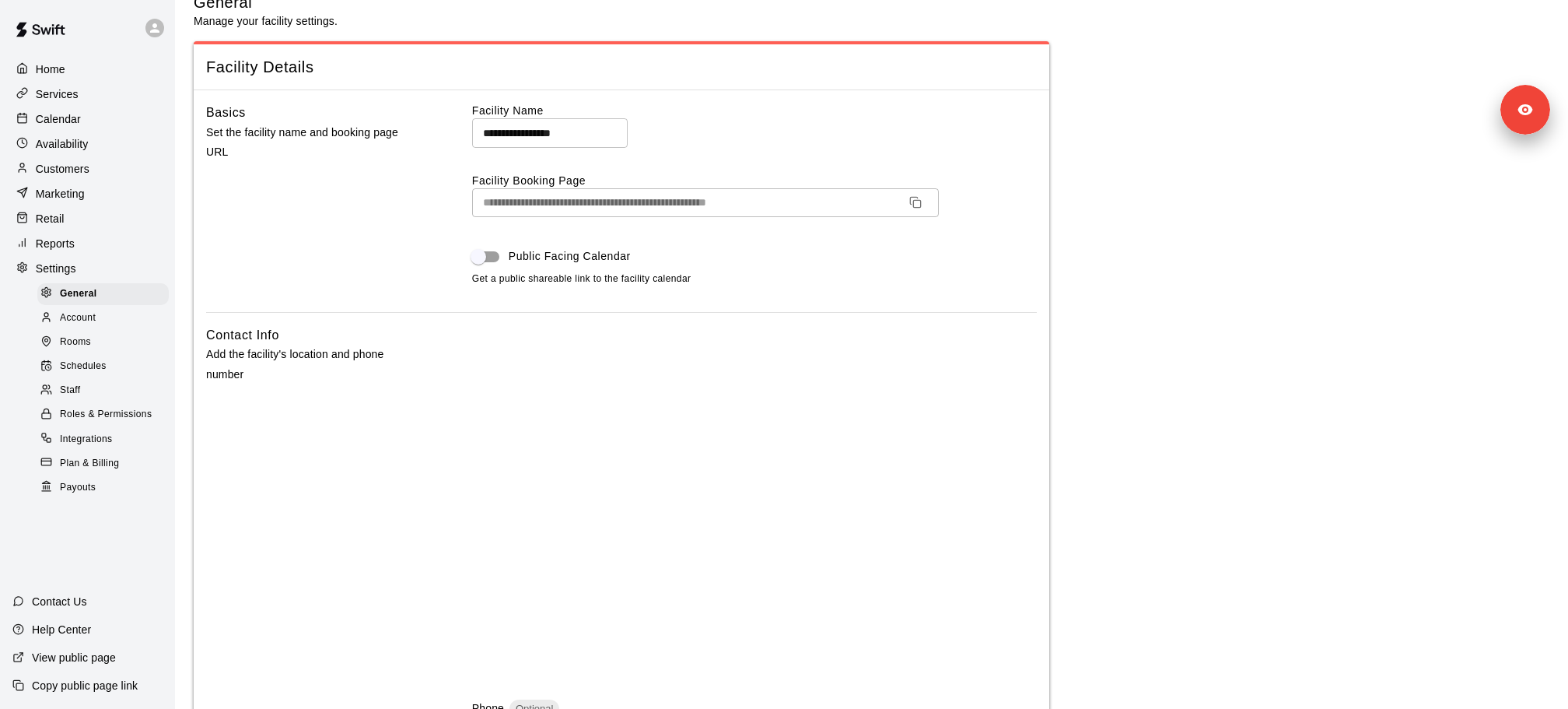
scroll to position [361, 0]
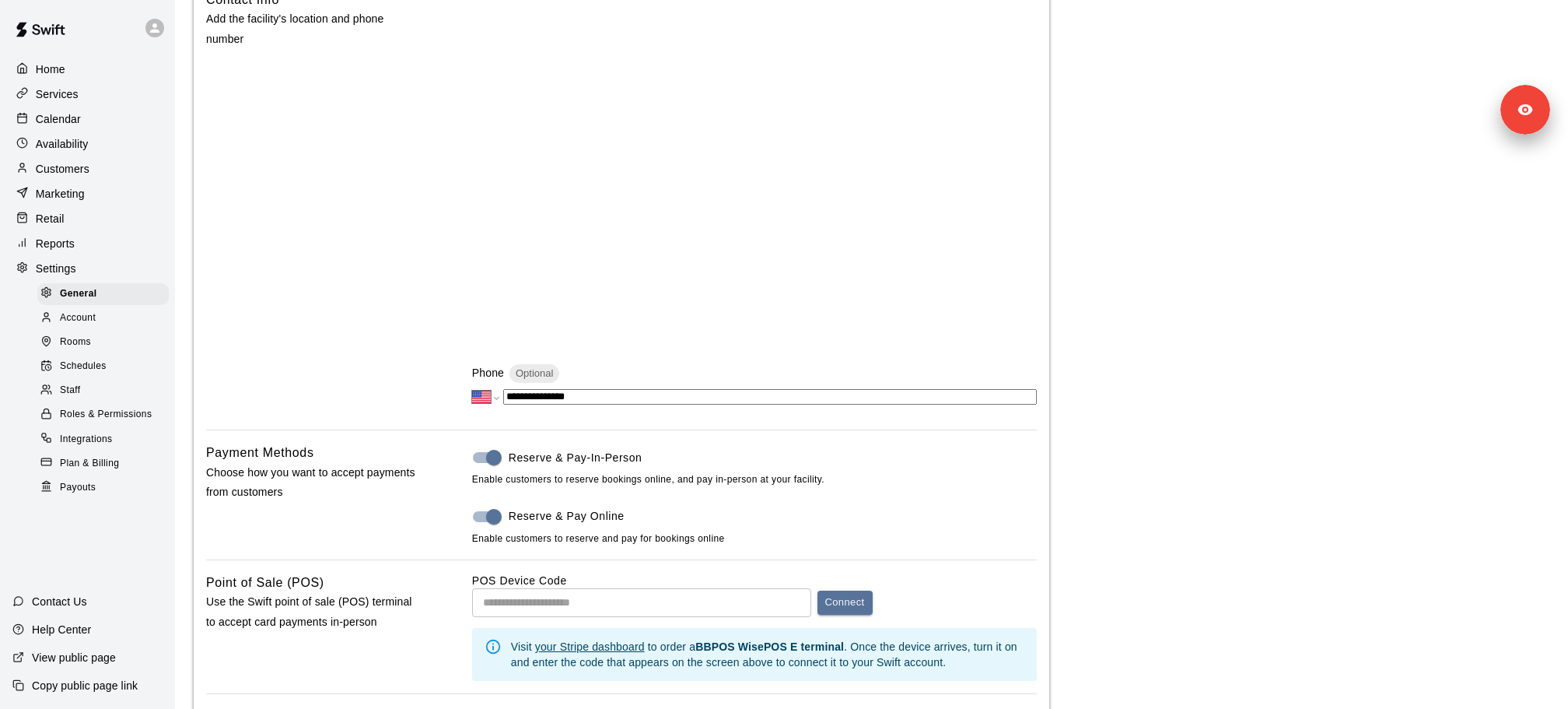
click at [92, 175] on div "Customers" at bounding box center [87, 168] width 150 height 23
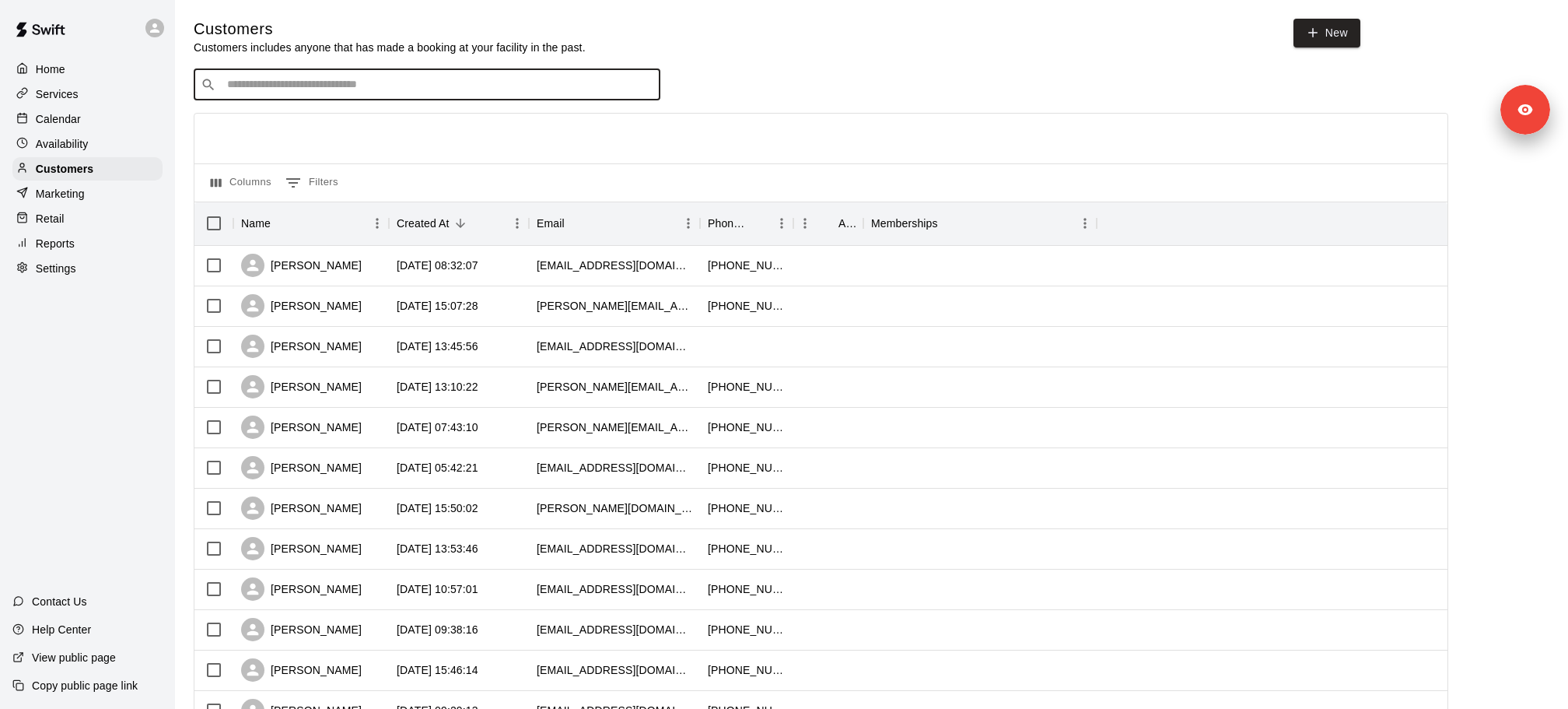
click at [307, 84] on input "Search customers by name or email" at bounding box center [437, 85] width 431 height 16
type input "***"
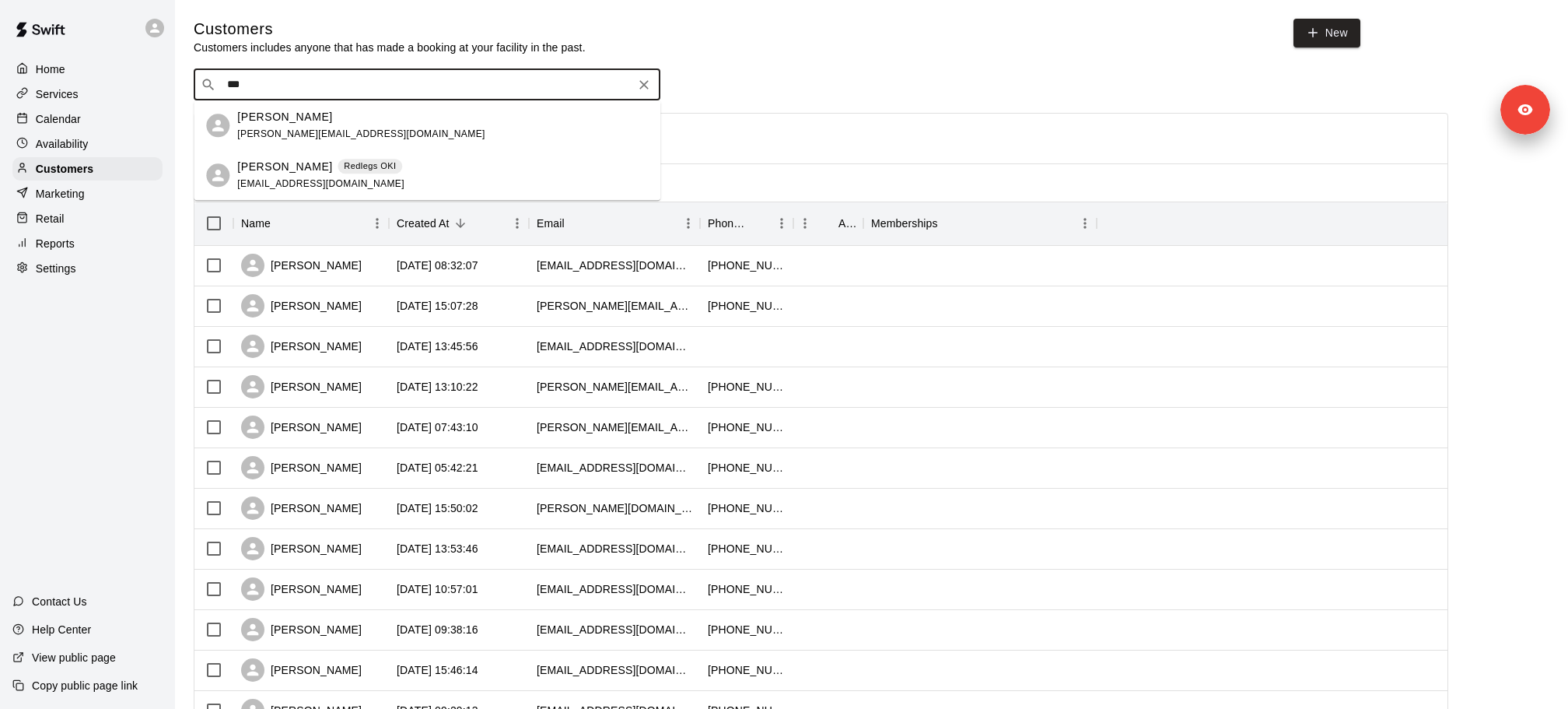
click at [341, 186] on span "[EMAIL_ADDRESS][DOMAIN_NAME]" at bounding box center [321, 184] width 167 height 11
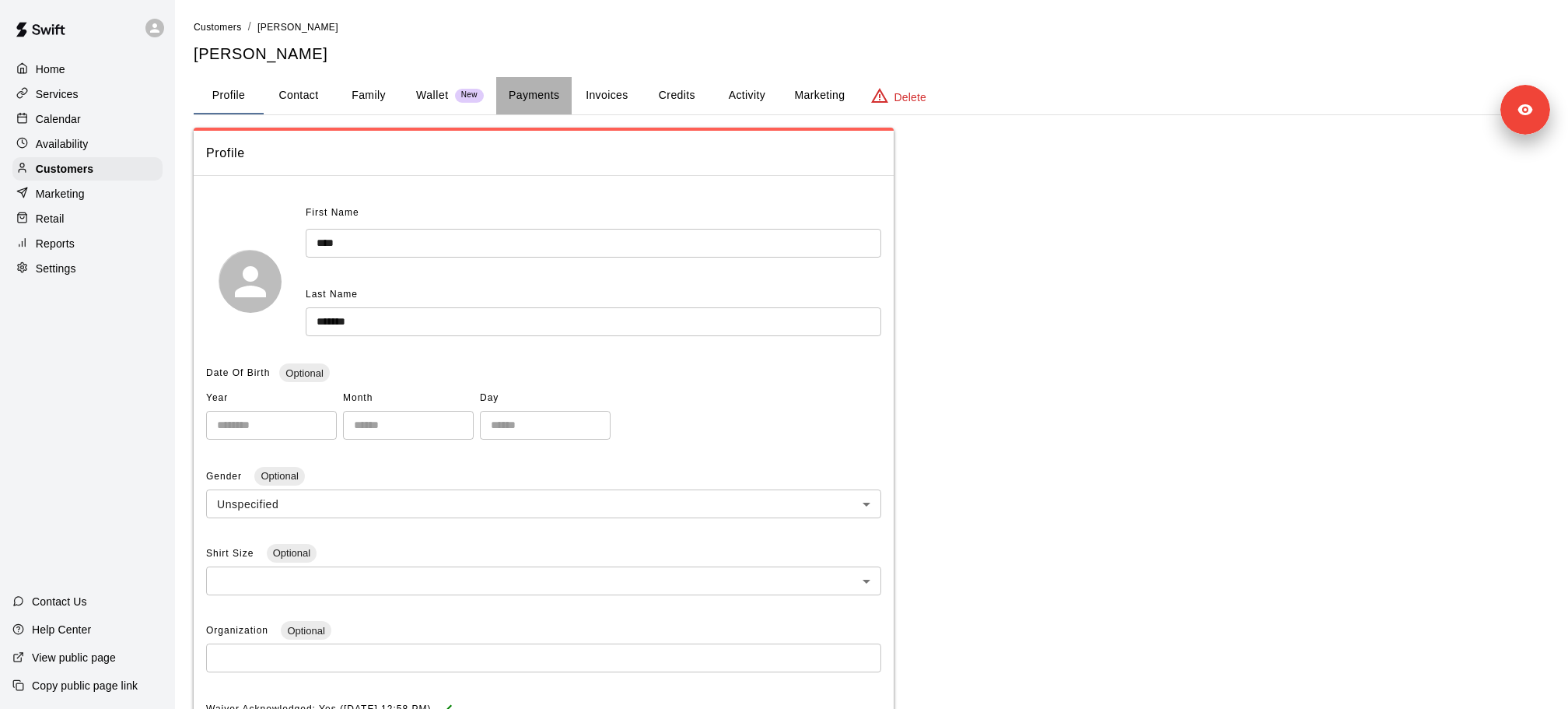
click at [530, 104] on button "Payments" at bounding box center [534, 96] width 75 height 38
